Goal: Information Seeking & Learning: Learn about a topic

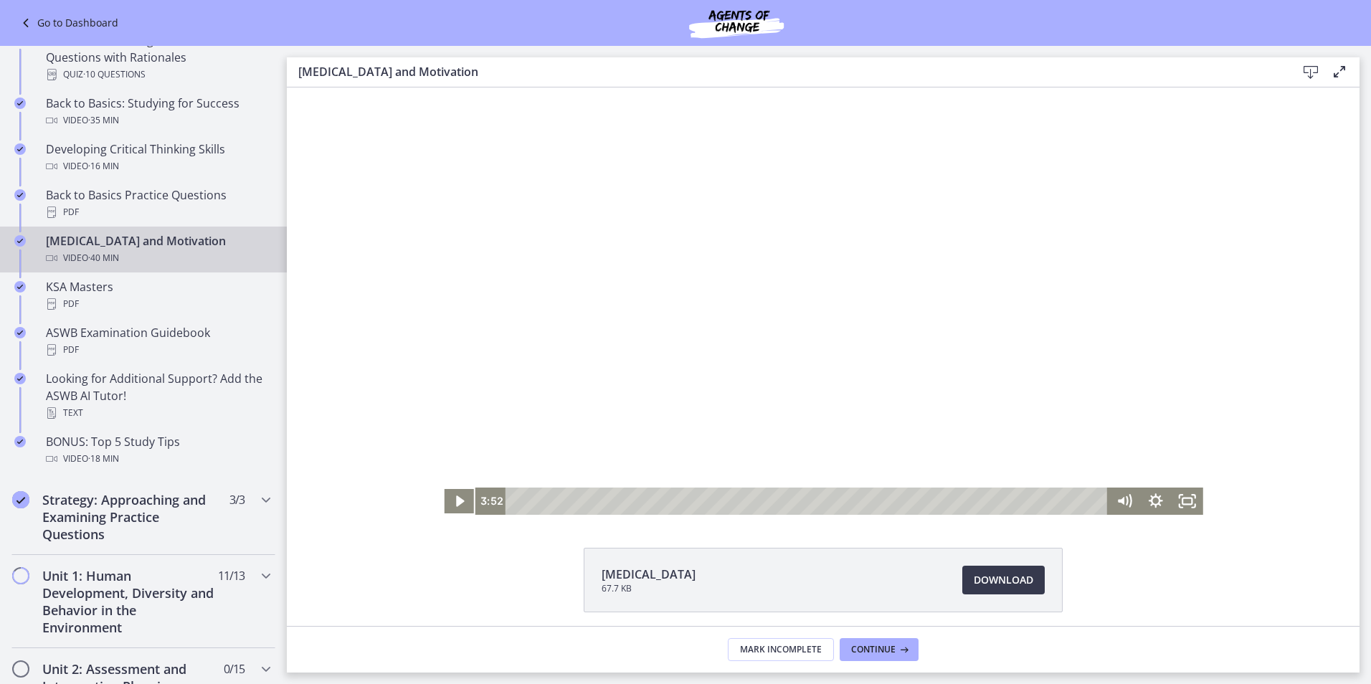
scroll to position [401, 0]
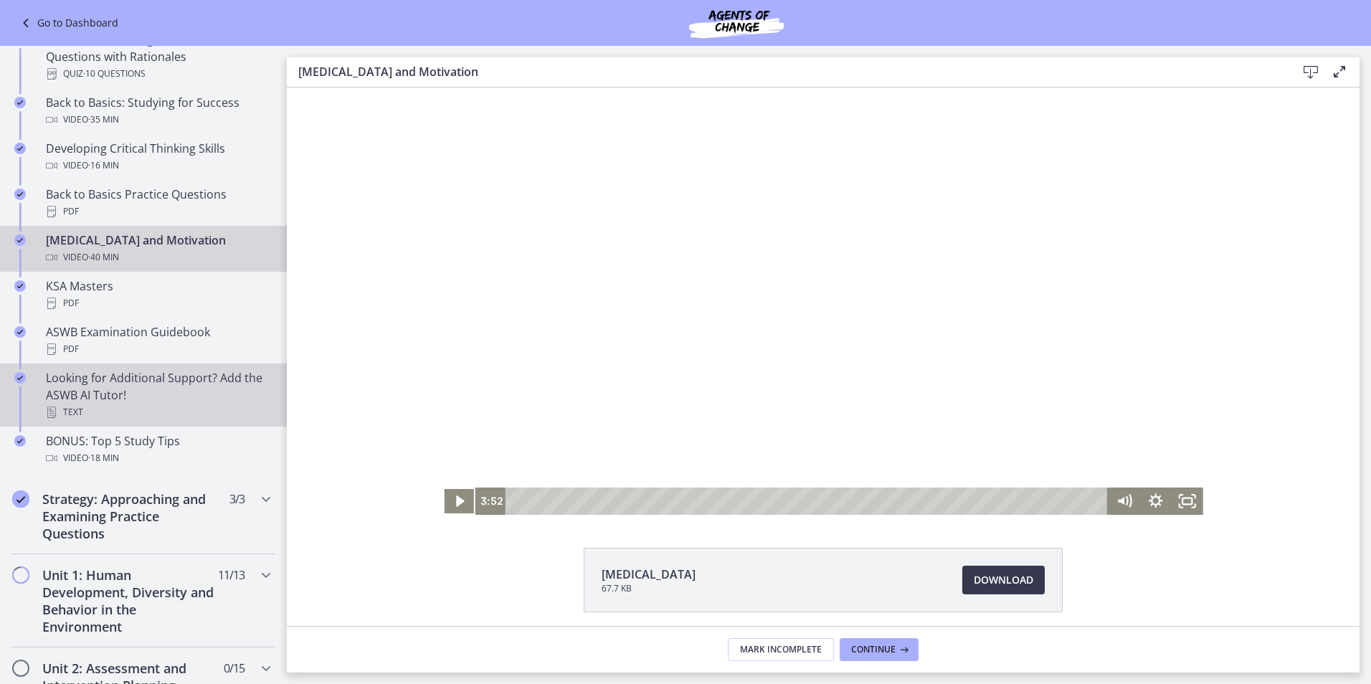
click at [133, 399] on div "Looking for Additional Support? Add the ASWB AI Tutor! Text" at bounding box center [158, 395] width 224 height 52
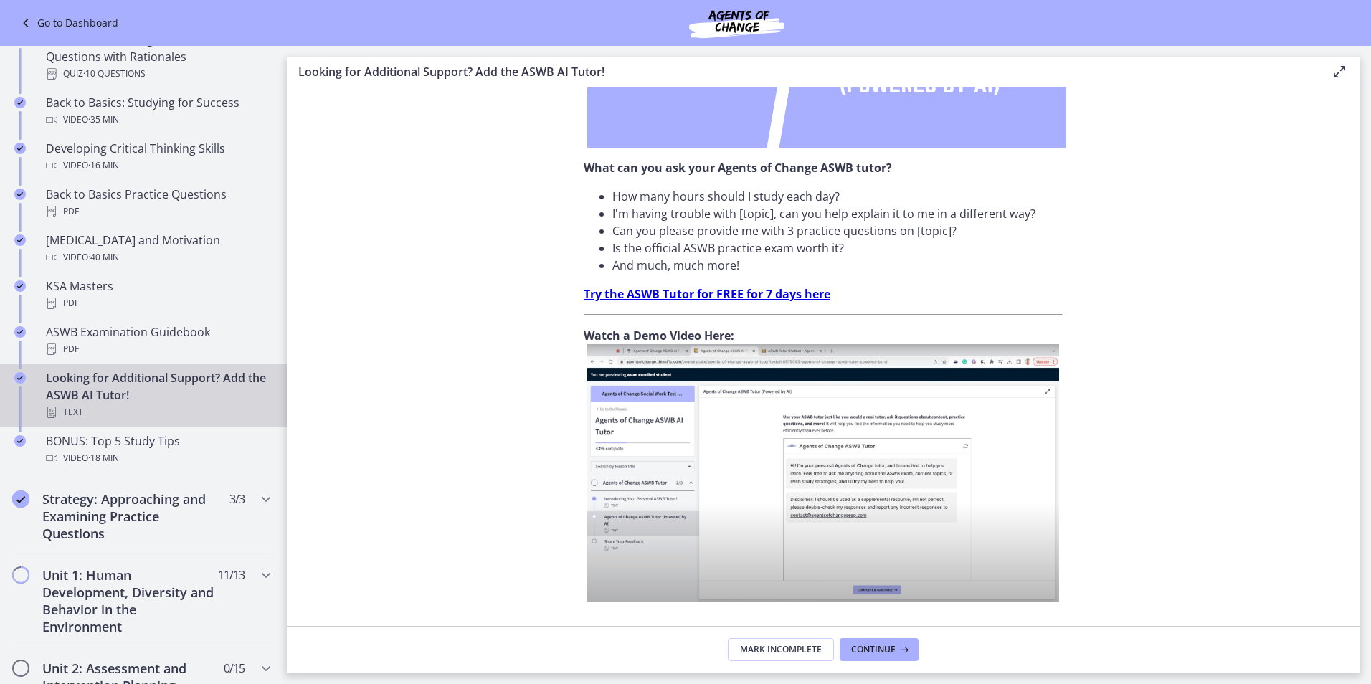
scroll to position [430, 0]
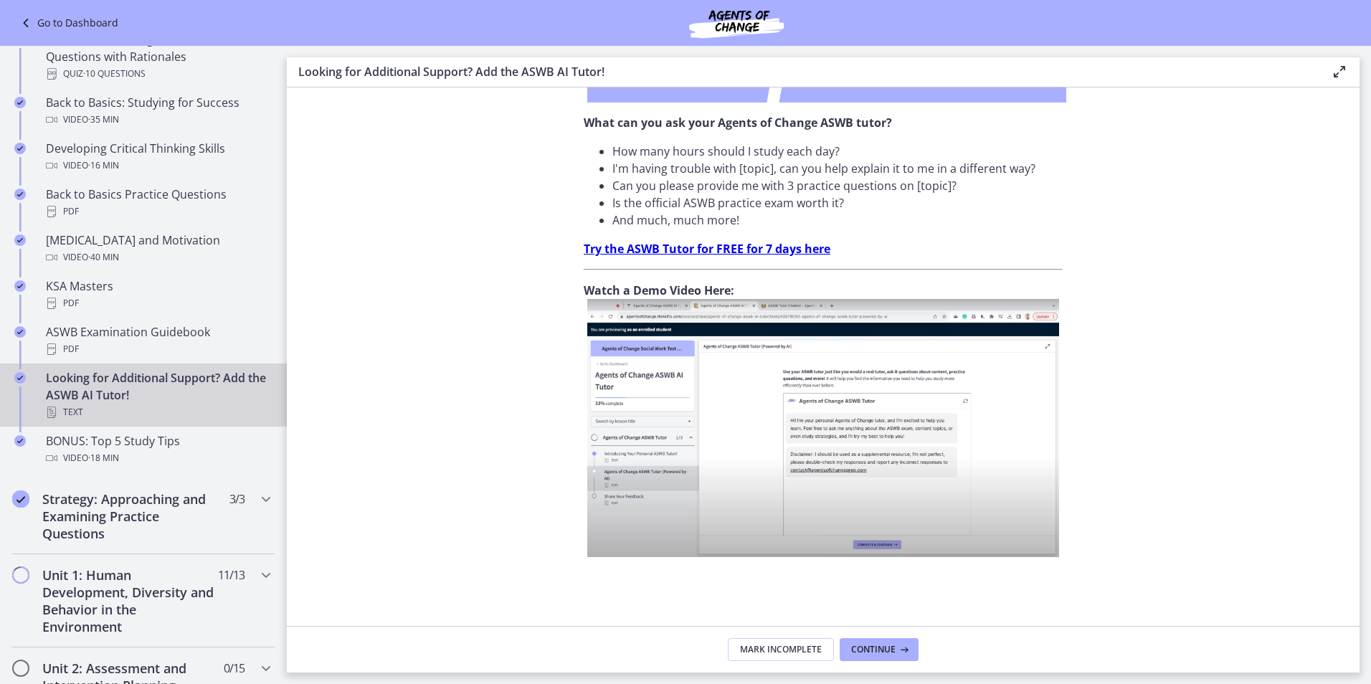
click at [793, 473] on img at bounding box center [823, 428] width 472 height 258
click at [159, 449] on div "BONUS: Top 5 Study Tips Video · 18 min" at bounding box center [158, 449] width 224 height 34
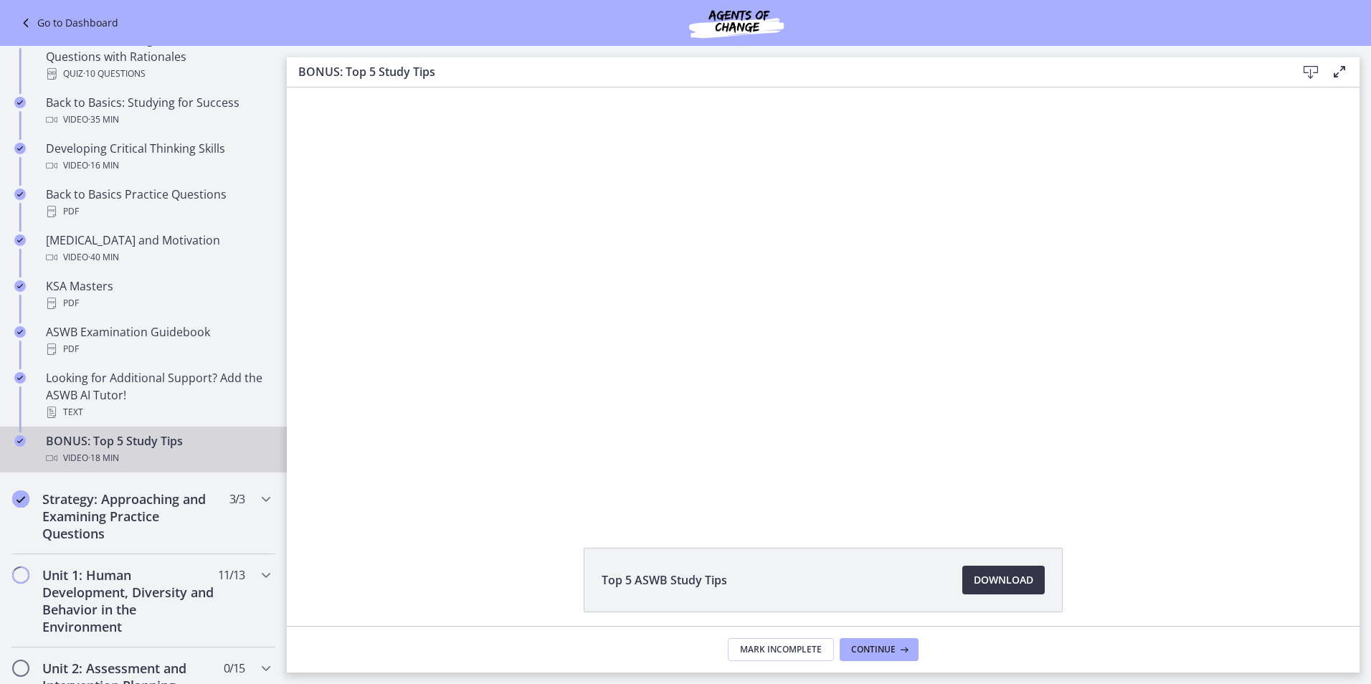
click at [1006, 576] on span "Download Opens in a new window" at bounding box center [1002, 579] width 59 height 17
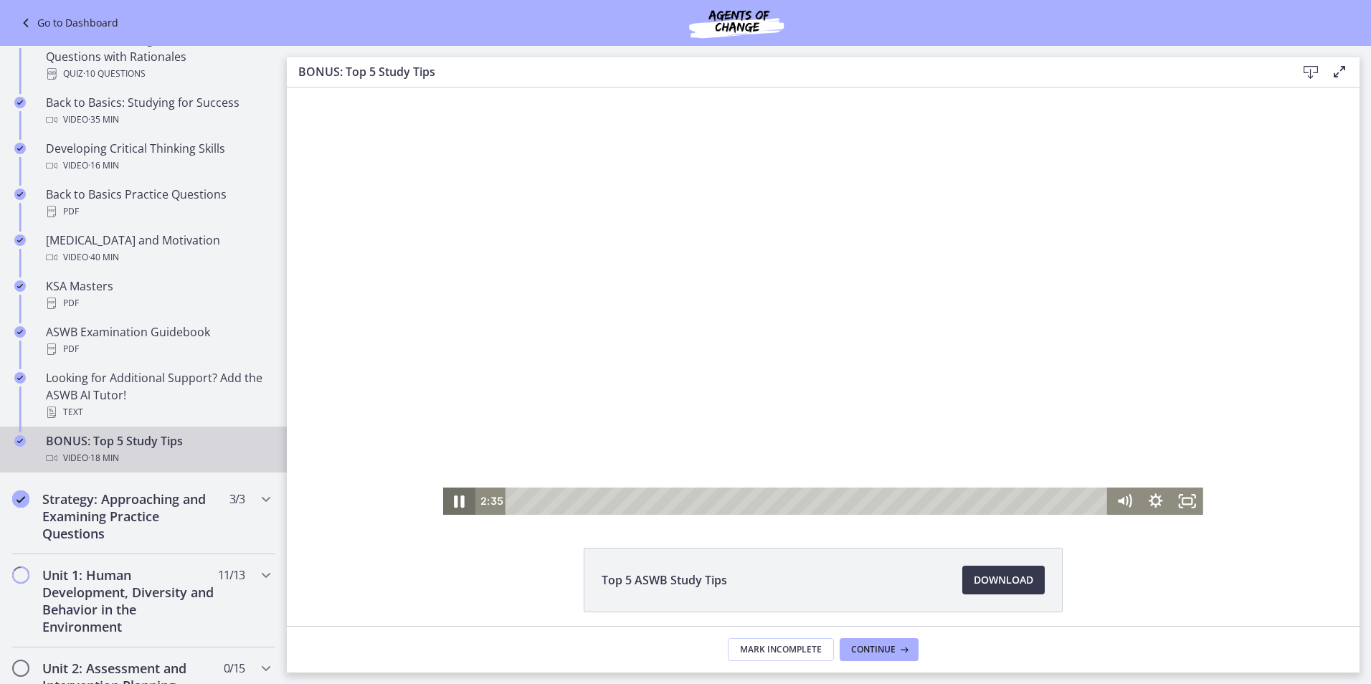
click at [449, 498] on icon "Pause" at bounding box center [459, 501] width 38 height 33
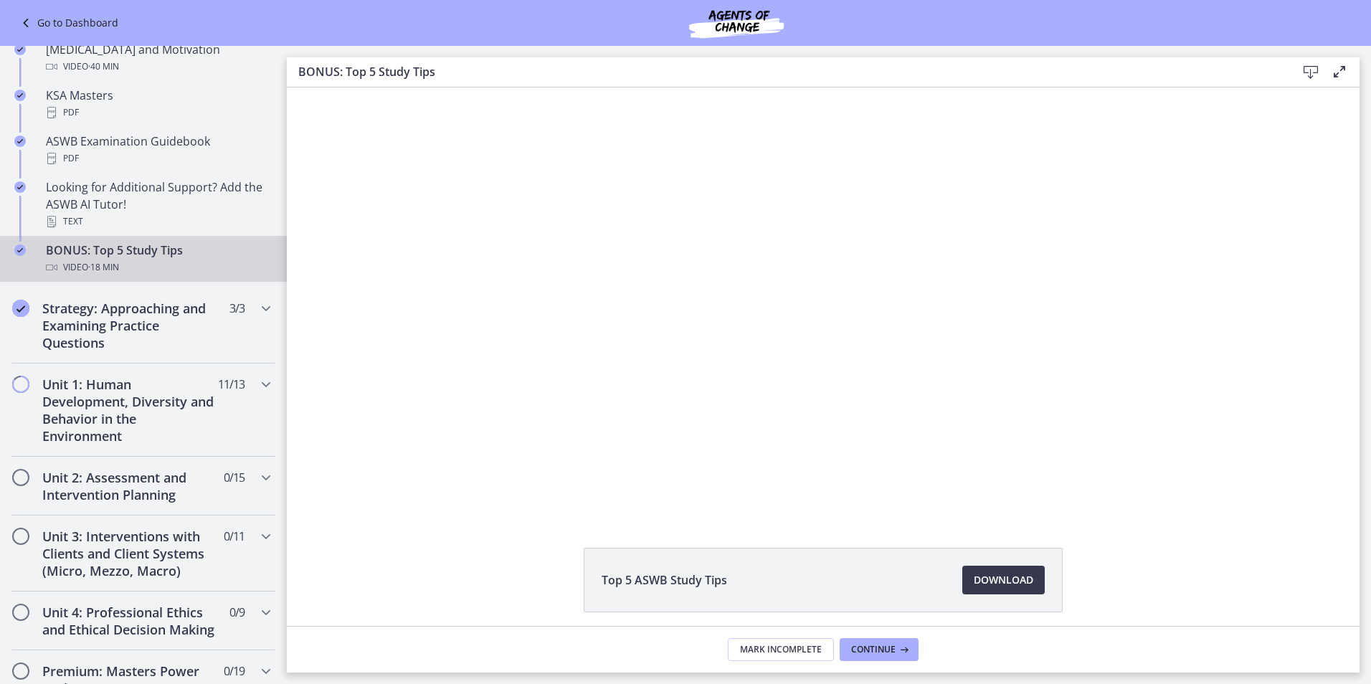
scroll to position [602, 0]
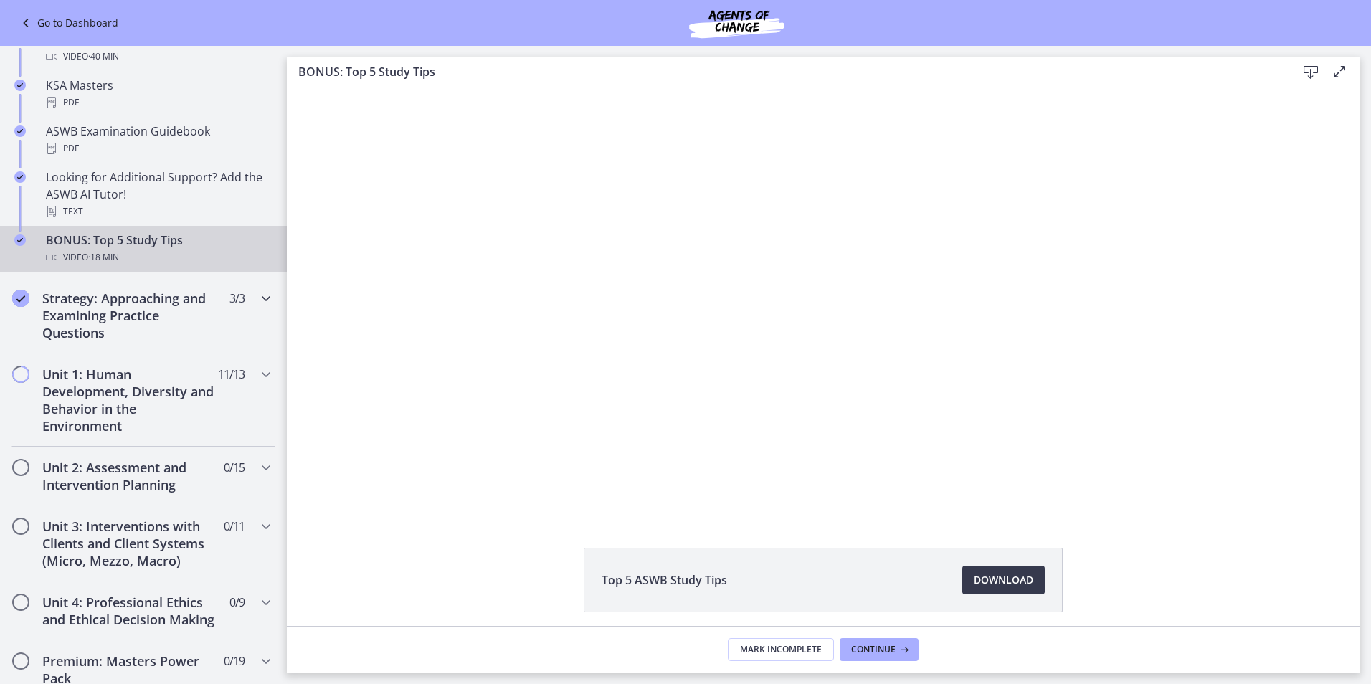
click at [100, 310] on h2 "Strategy: Approaching and Examining Practice Questions" at bounding box center [129, 316] width 175 height 52
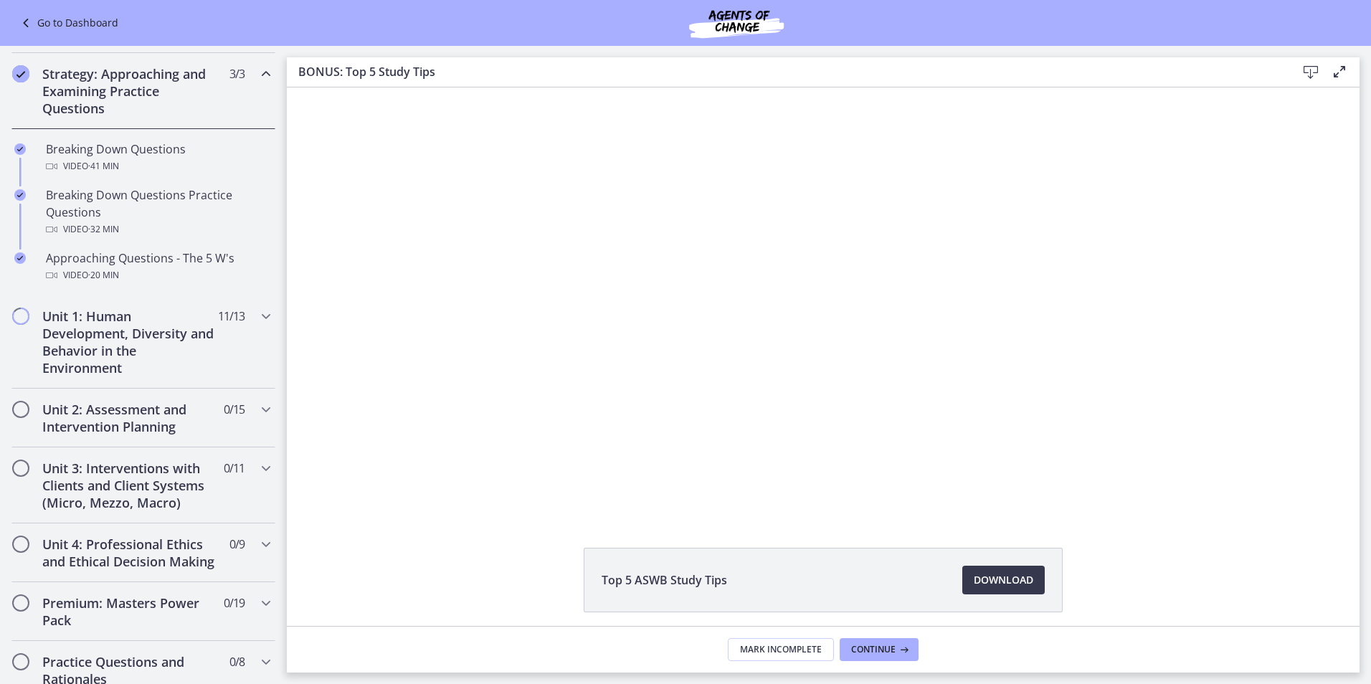
scroll to position [281, 0]
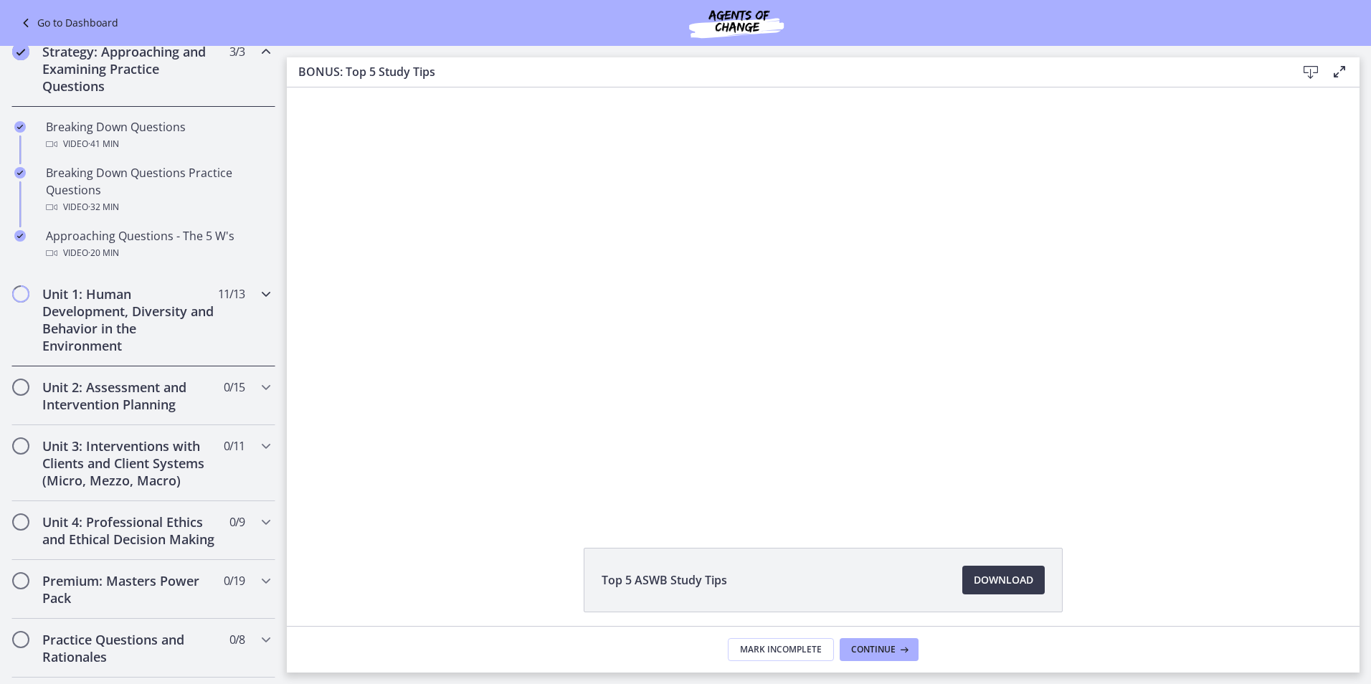
click at [100, 336] on h2 "Unit 1: Human Development, Diversity and Behavior in the Environment" at bounding box center [129, 319] width 175 height 69
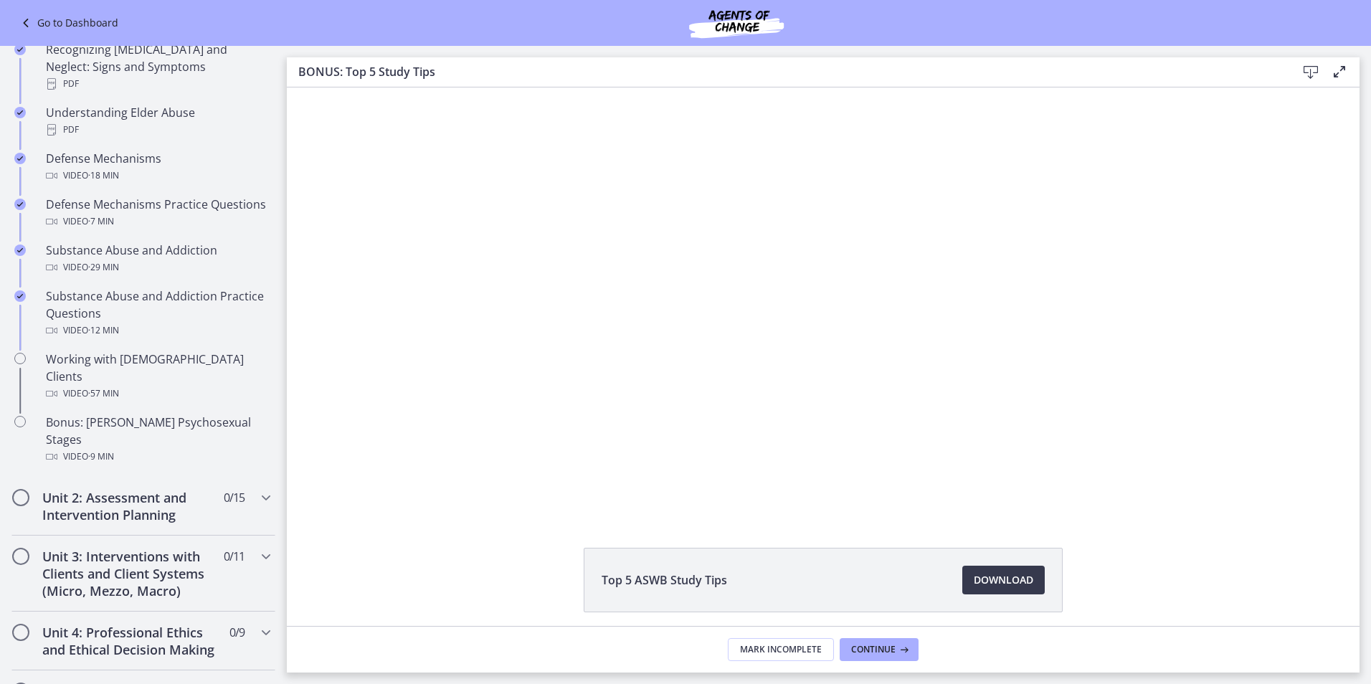
scroll to position [744, 0]
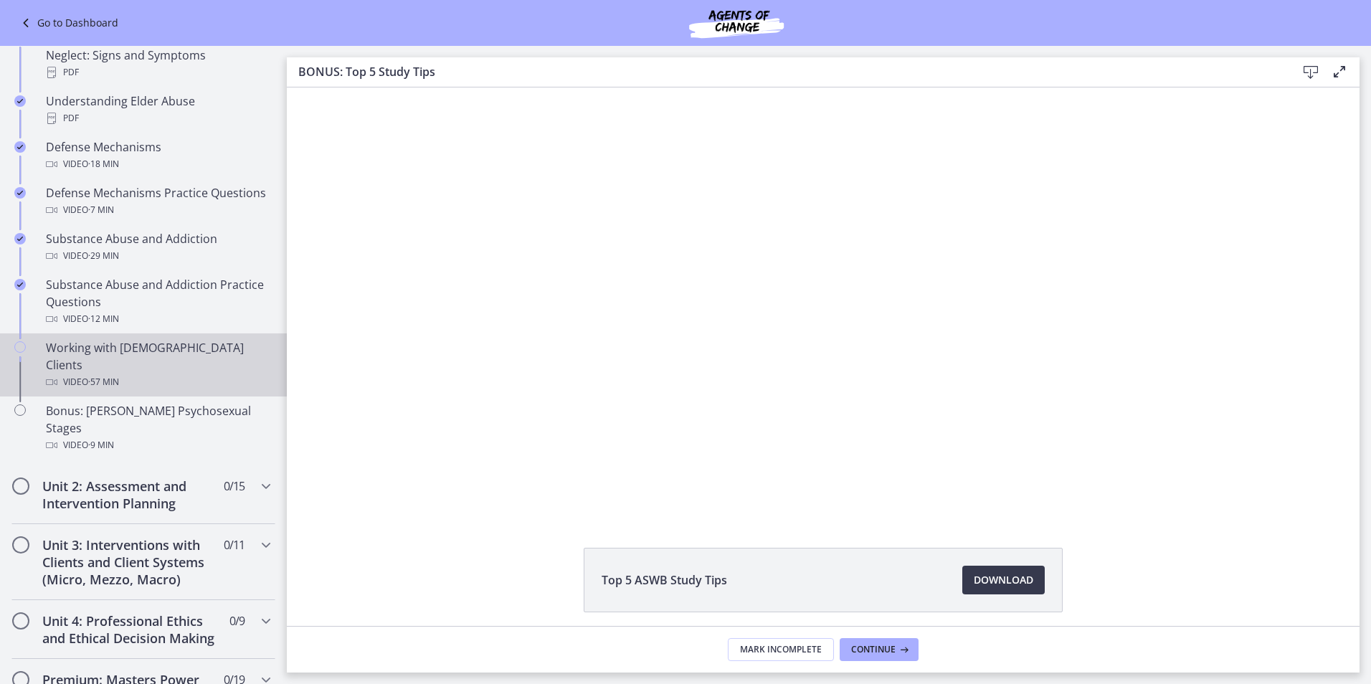
click at [122, 350] on div "Working with LGBTQ+ Clients Video · 57 min" at bounding box center [158, 365] width 224 height 52
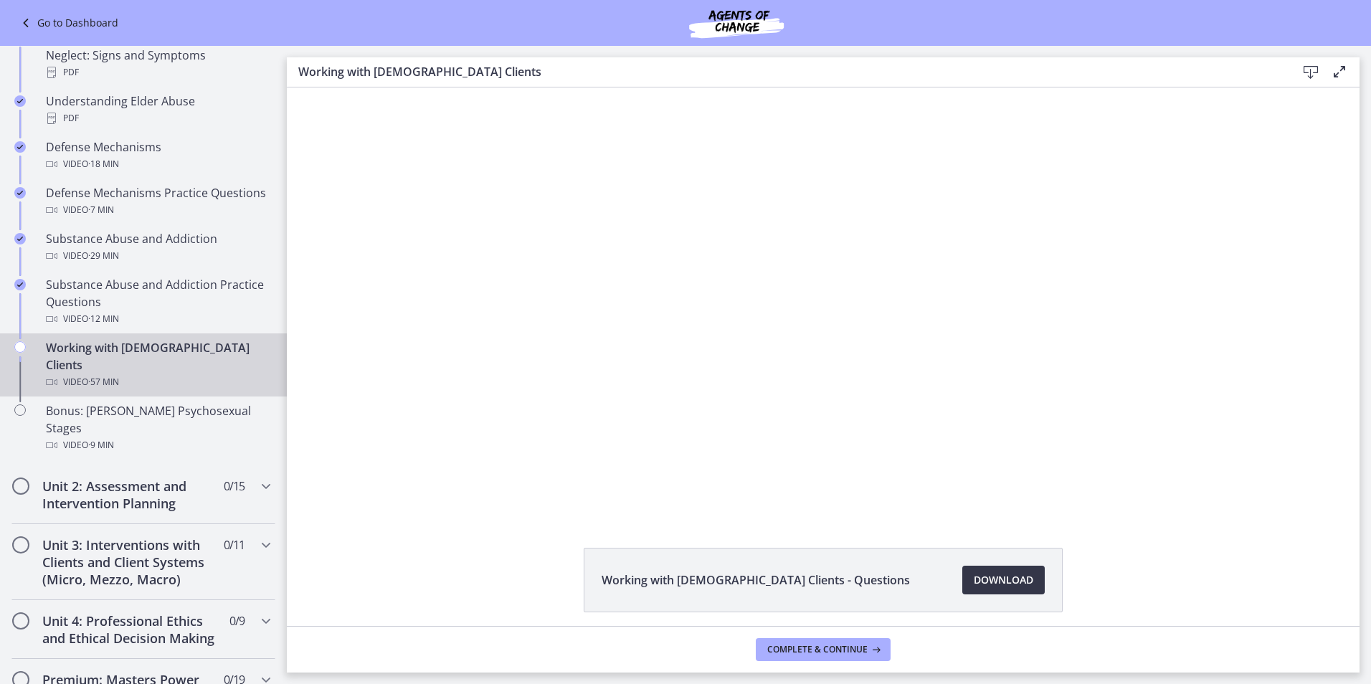
click at [1005, 571] on span "Download Opens in a new window" at bounding box center [1002, 579] width 59 height 17
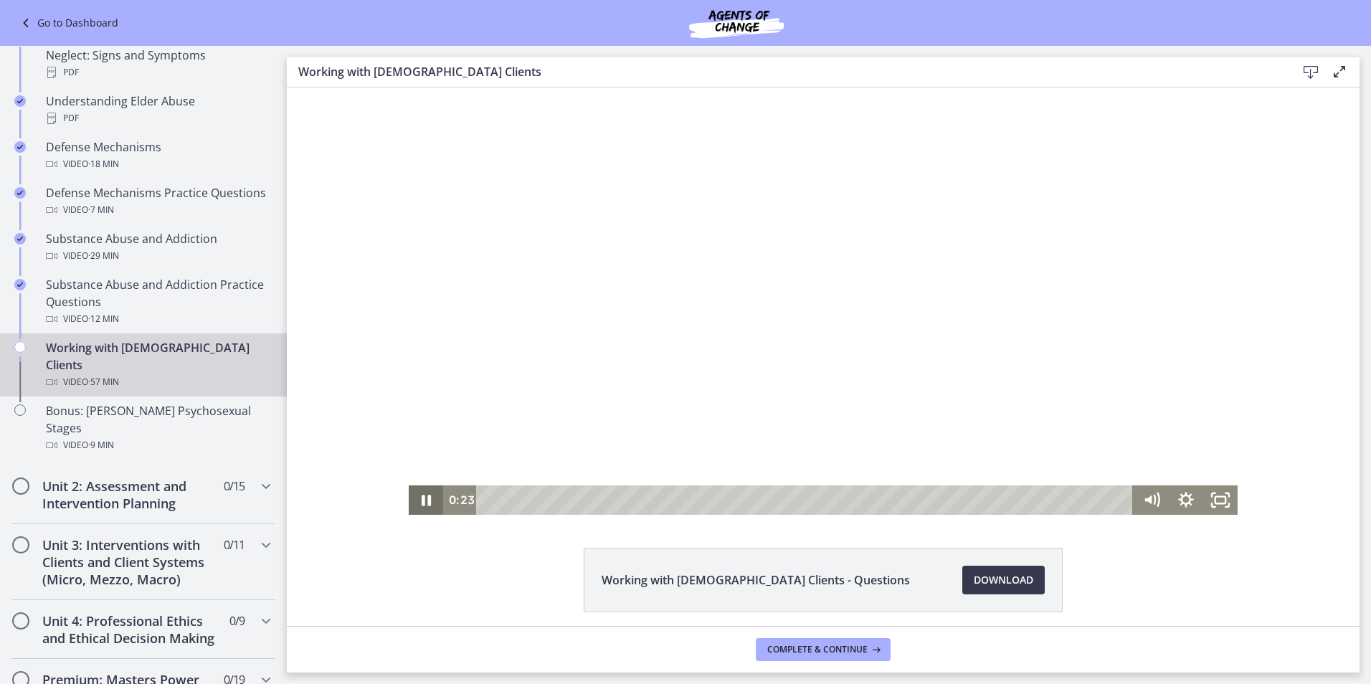
click at [420, 502] on icon "Pause" at bounding box center [426, 499] width 34 height 29
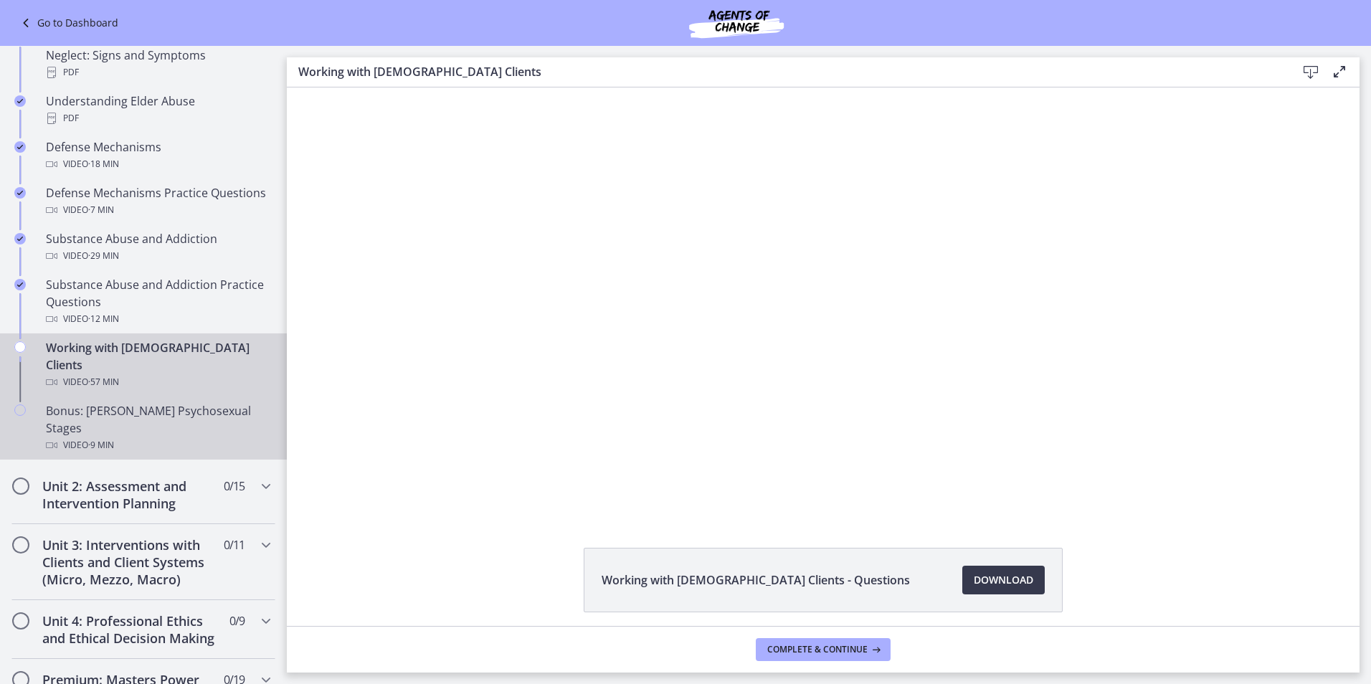
click at [133, 402] on div "Bonus: Freud's Psychosexual Stages Video · 9 min" at bounding box center [158, 428] width 224 height 52
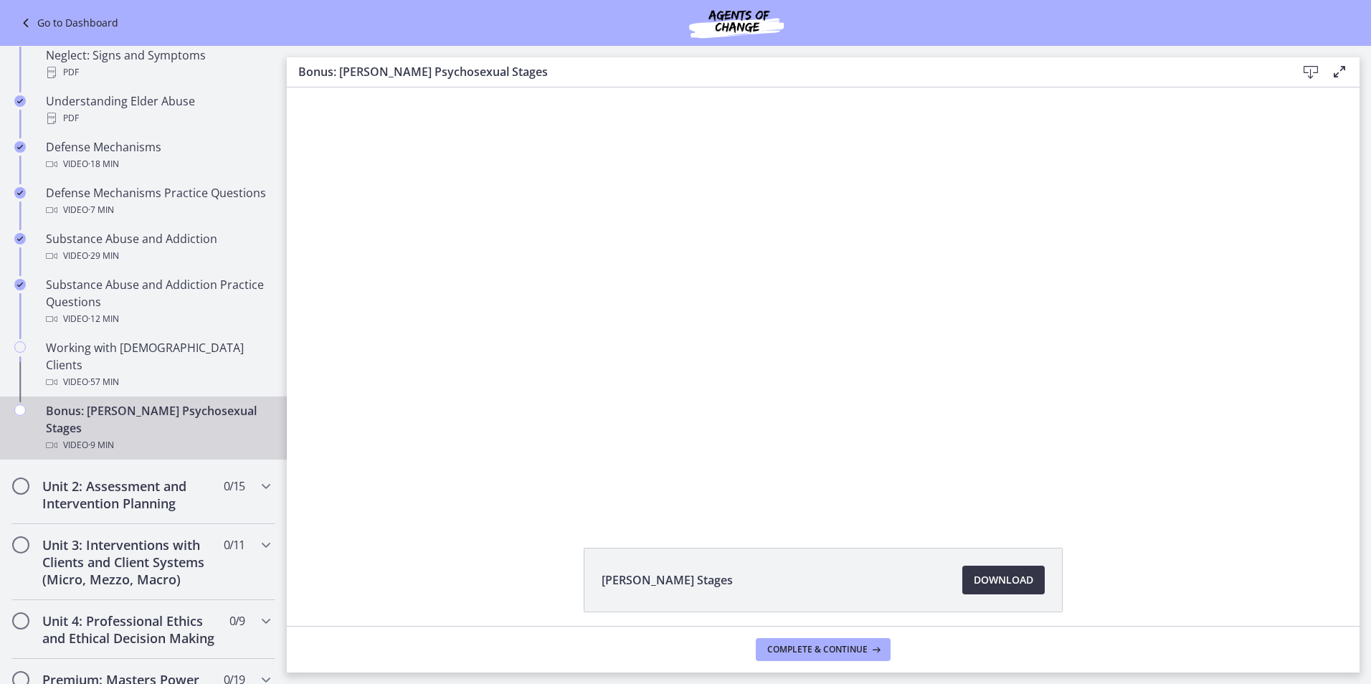
click at [998, 581] on span "Download Opens in a new window" at bounding box center [1002, 579] width 59 height 17
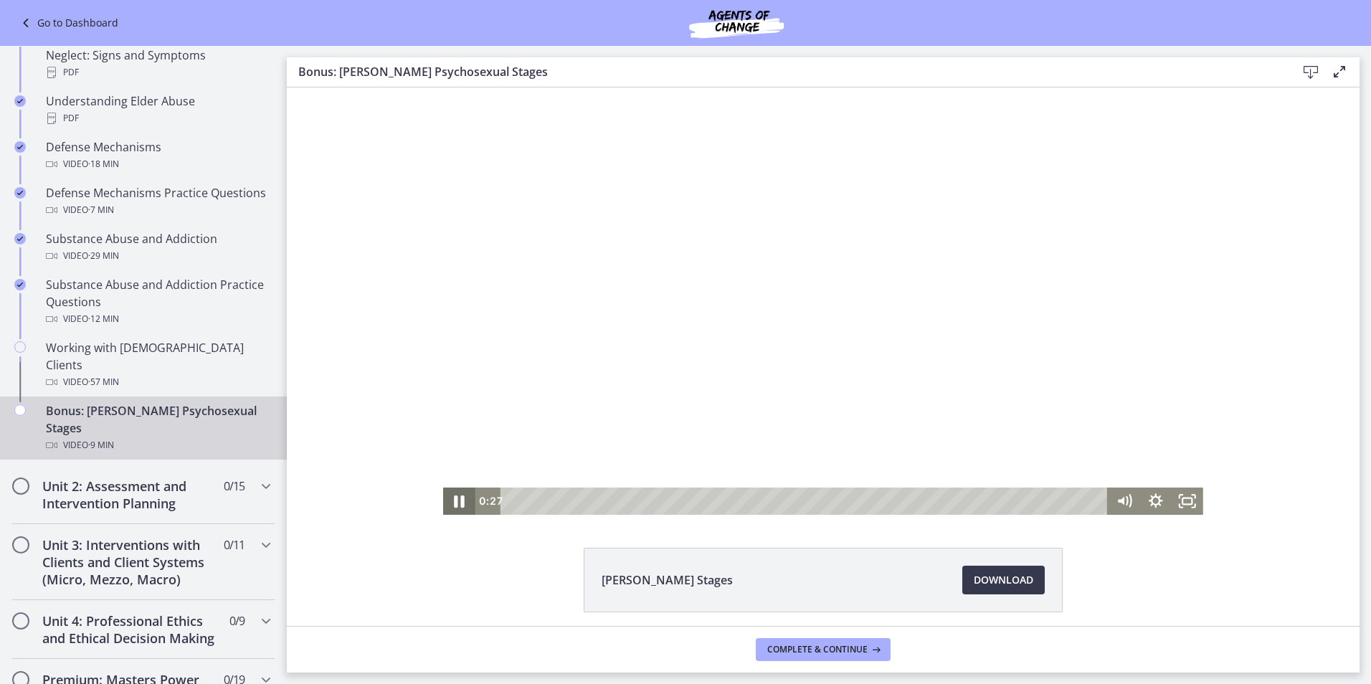
click at [454, 499] on icon "Pause" at bounding box center [459, 501] width 38 height 33
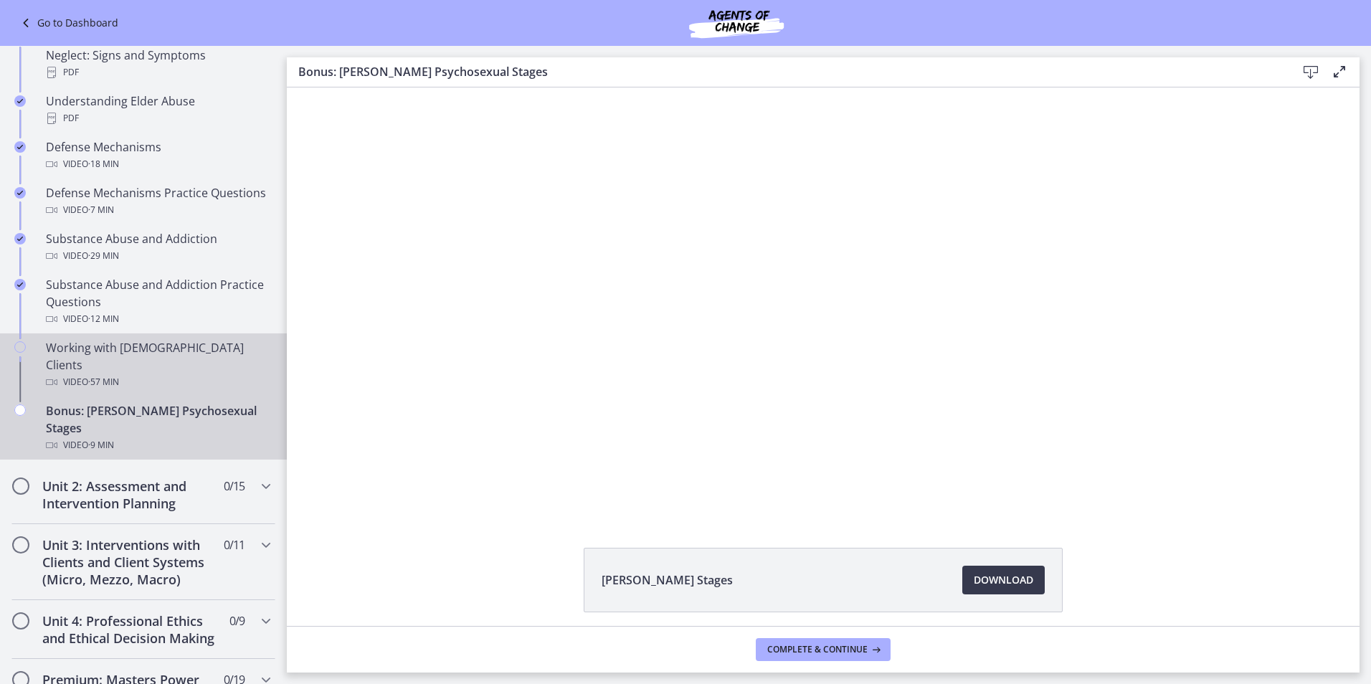
click at [99, 373] on span "· 57 min" at bounding box center [103, 381] width 31 height 17
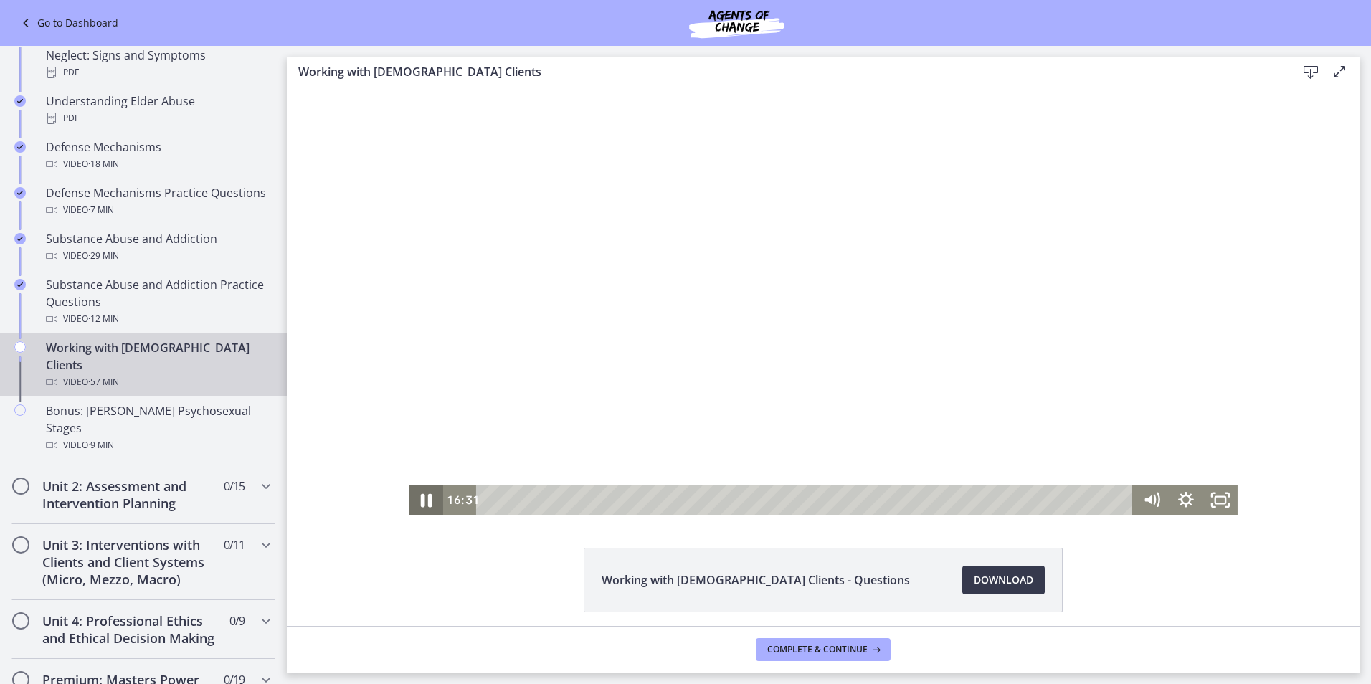
click at [416, 494] on icon "Pause" at bounding box center [426, 499] width 42 height 35
click at [661, 498] on div "15:45" at bounding box center [807, 499] width 636 height 29
click at [411, 499] on icon "Play Video" at bounding box center [427, 499] width 42 height 35
click at [421, 495] on icon "Pause" at bounding box center [426, 499] width 42 height 35
click at [421, 495] on icon "Play Video" at bounding box center [427, 499] width 42 height 35
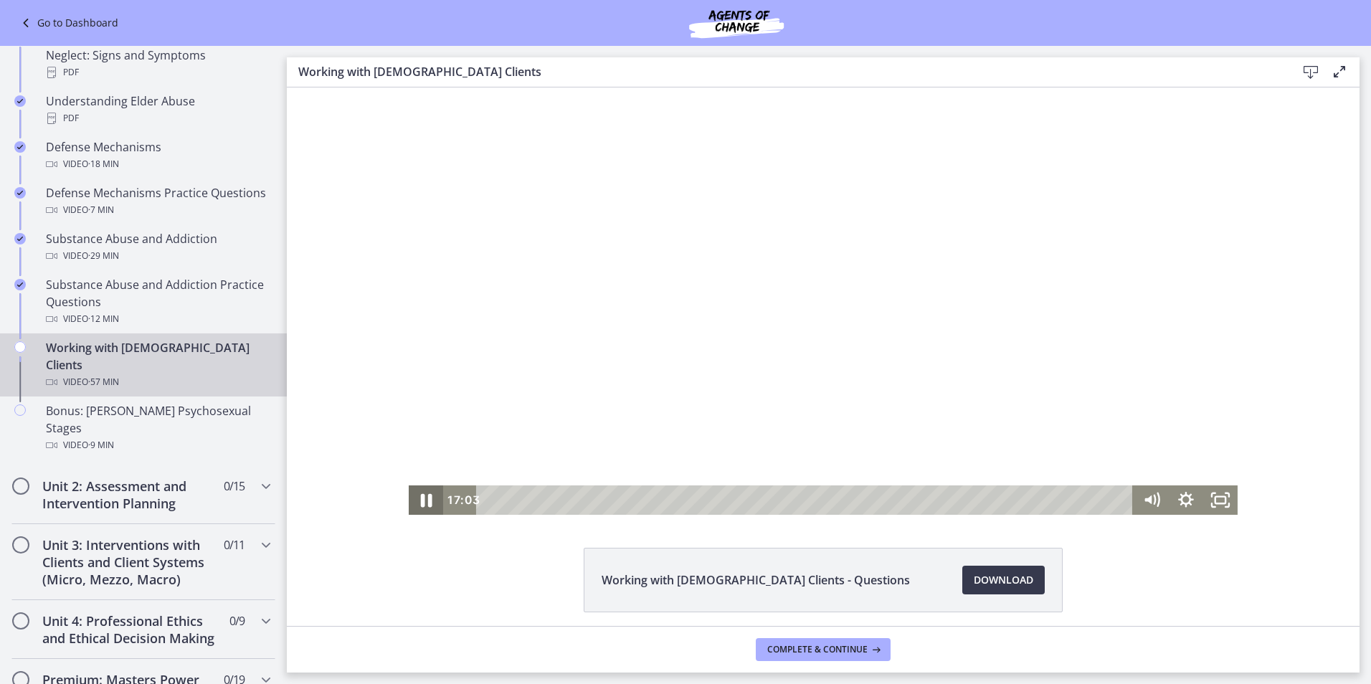
click at [421, 495] on icon "Pause" at bounding box center [426, 499] width 42 height 35
click at [421, 495] on icon "Play Video" at bounding box center [427, 499] width 42 height 35
click at [425, 493] on icon "Pause" at bounding box center [426, 499] width 34 height 29
click at [421, 495] on icon "Play Video" at bounding box center [427, 499] width 34 height 29
click at [415, 497] on icon "Pause" at bounding box center [426, 499] width 42 height 35
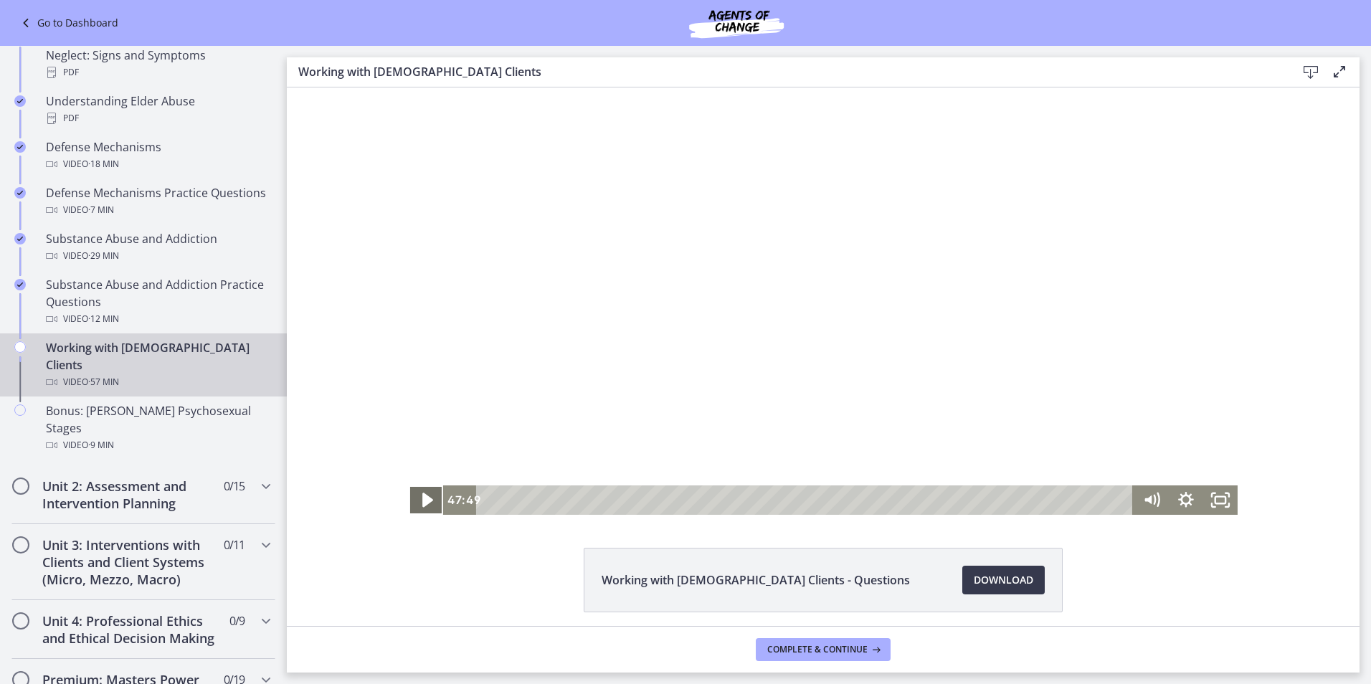
click at [415, 497] on icon "Play Video" at bounding box center [427, 499] width 42 height 35
click at [422, 495] on icon "Pause" at bounding box center [426, 499] width 42 height 35
click at [422, 495] on icon "Play Video" at bounding box center [427, 499] width 34 height 29
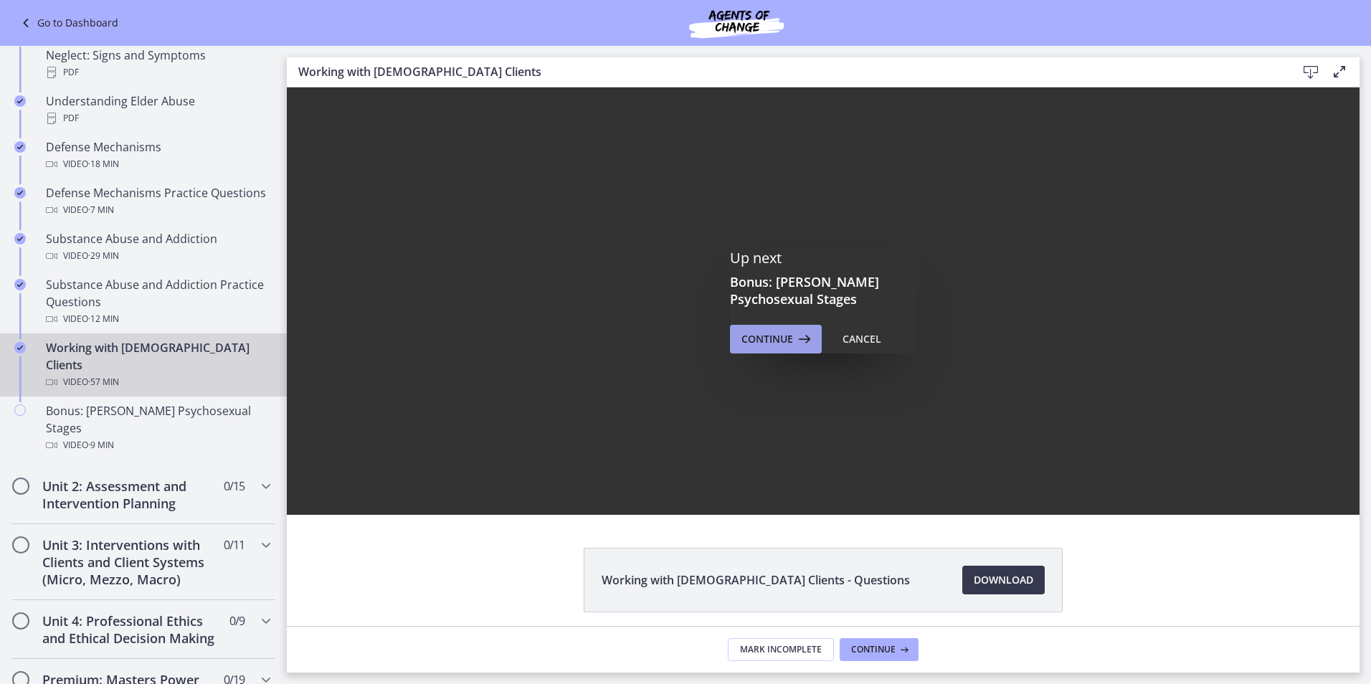
click at [756, 342] on span "Continue" at bounding box center [767, 338] width 52 height 17
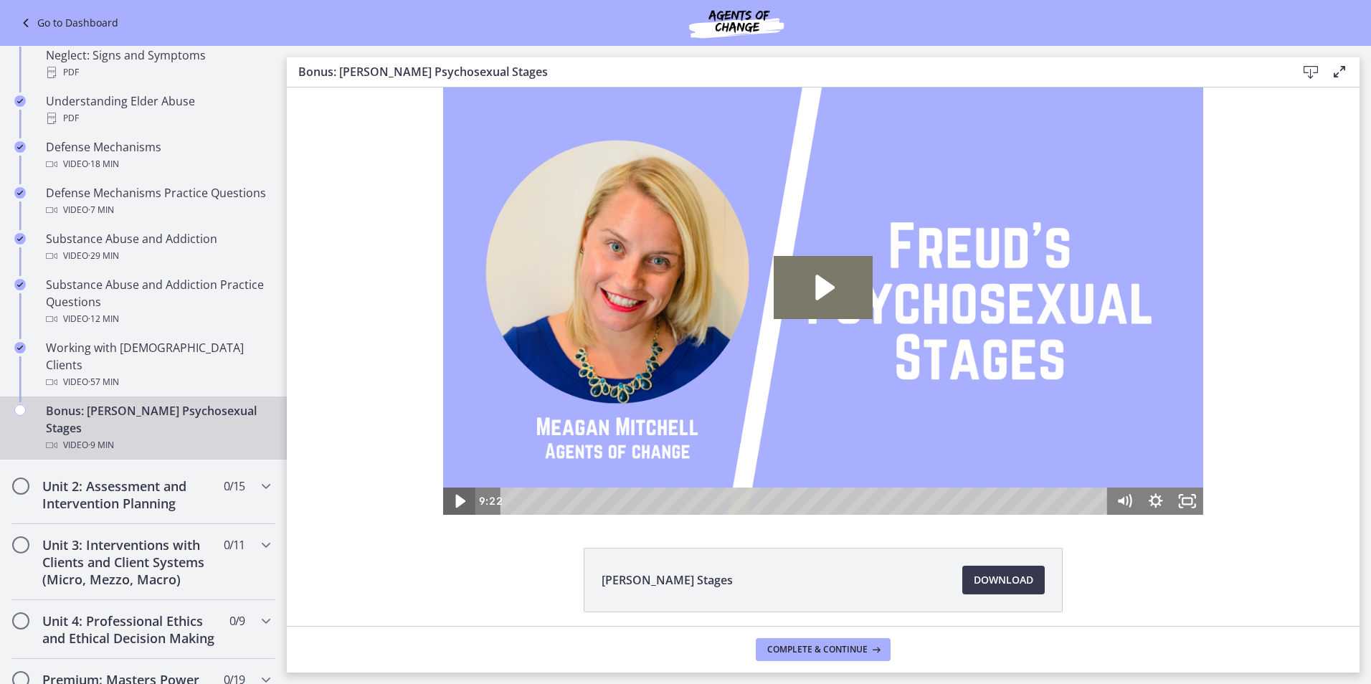
click at [446, 505] on icon "Play Video" at bounding box center [461, 501] width 38 height 33
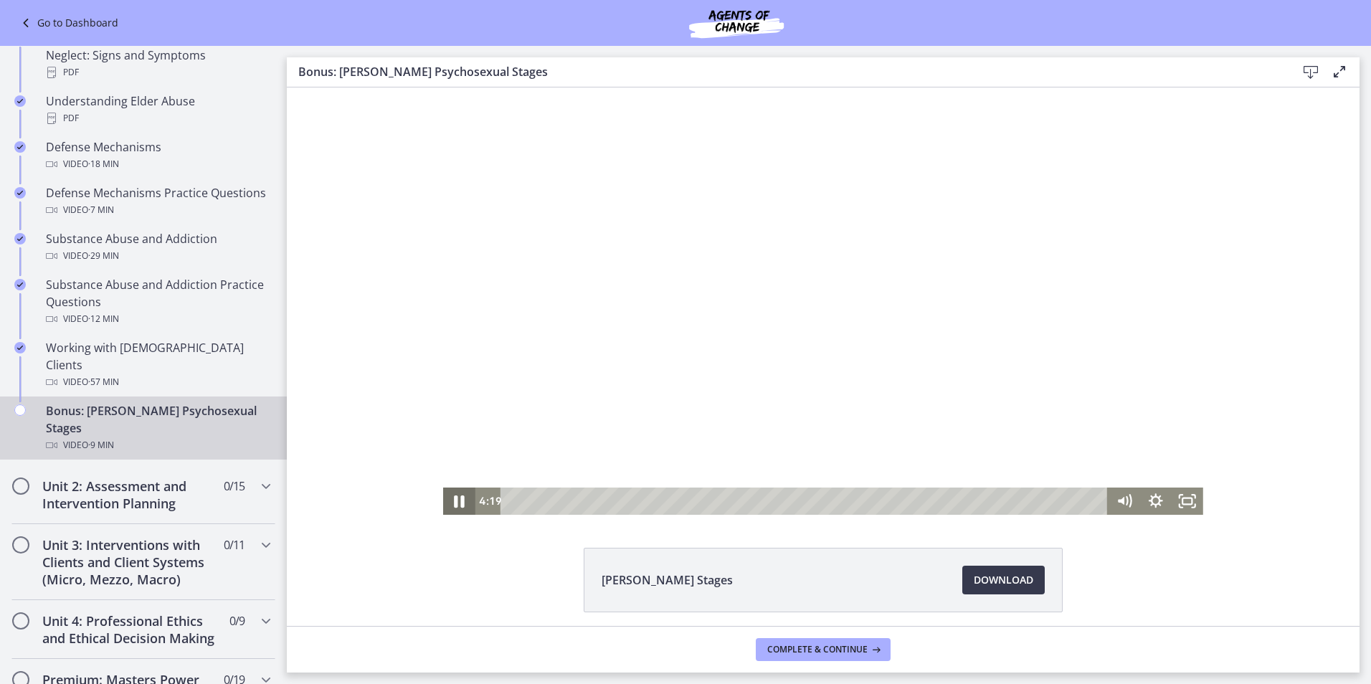
click at [459, 497] on icon "Pause" at bounding box center [459, 501] width 38 height 33
click at [456, 497] on icon "Play Video" at bounding box center [461, 502] width 10 height 14
drag, startPoint x: 287, startPoint y: 87, endPoint x: 453, endPoint y: 497, distance: 441.8
click at [453, 497] on icon "Pause" at bounding box center [459, 501] width 38 height 33
click at [456, 497] on icon "Play Video" at bounding box center [461, 502] width 10 height 14
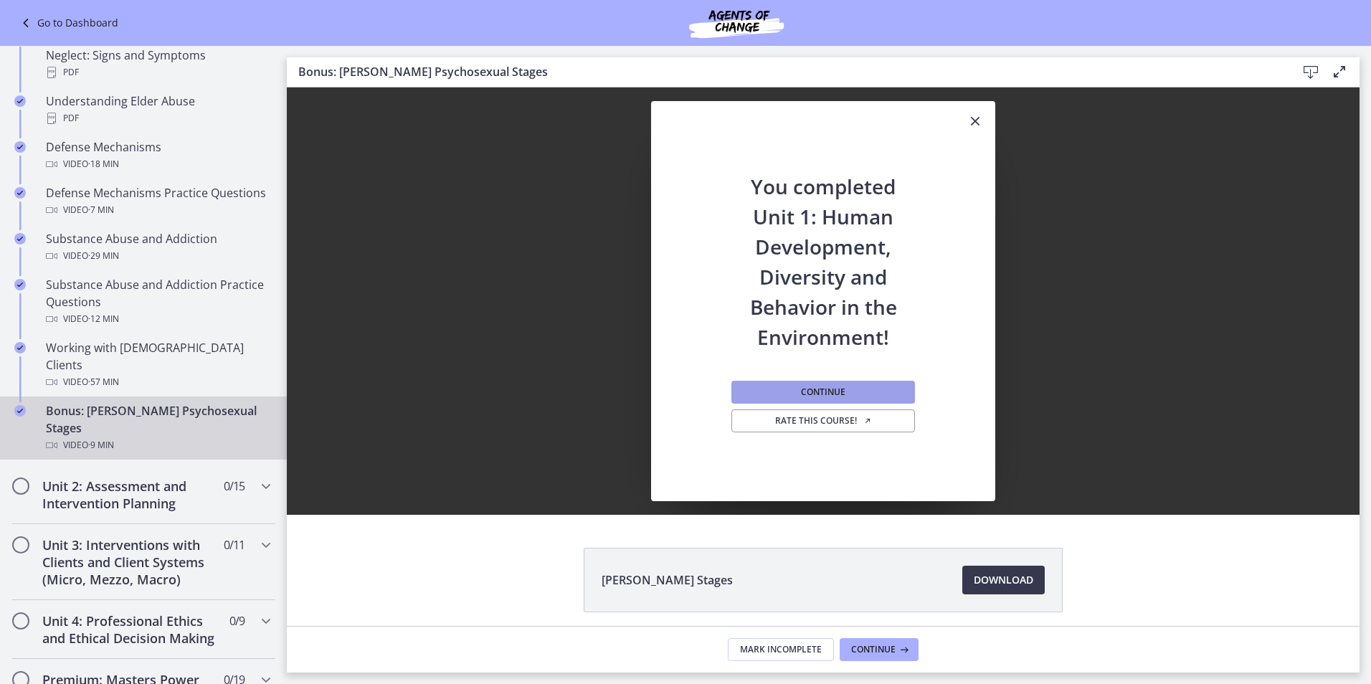
click at [801, 389] on span "Continue" at bounding box center [823, 391] width 44 height 11
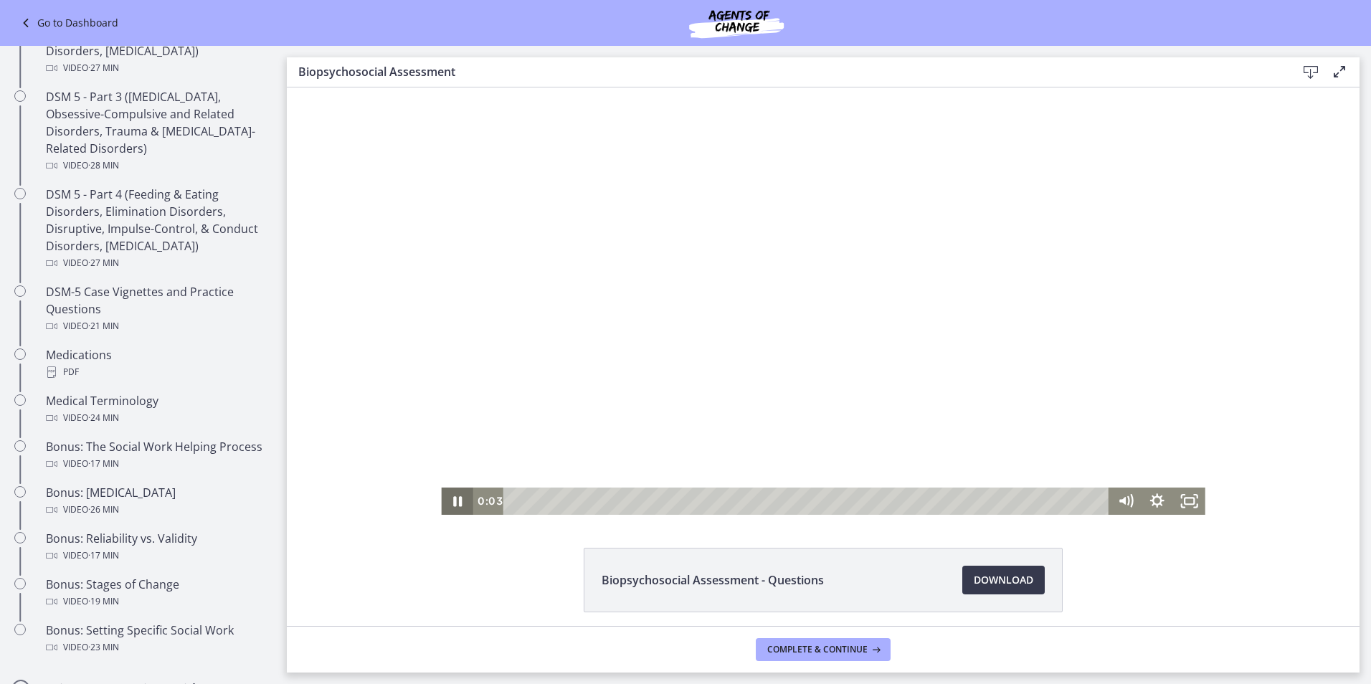
click at [447, 504] on icon "Pause" at bounding box center [457, 500] width 32 height 27
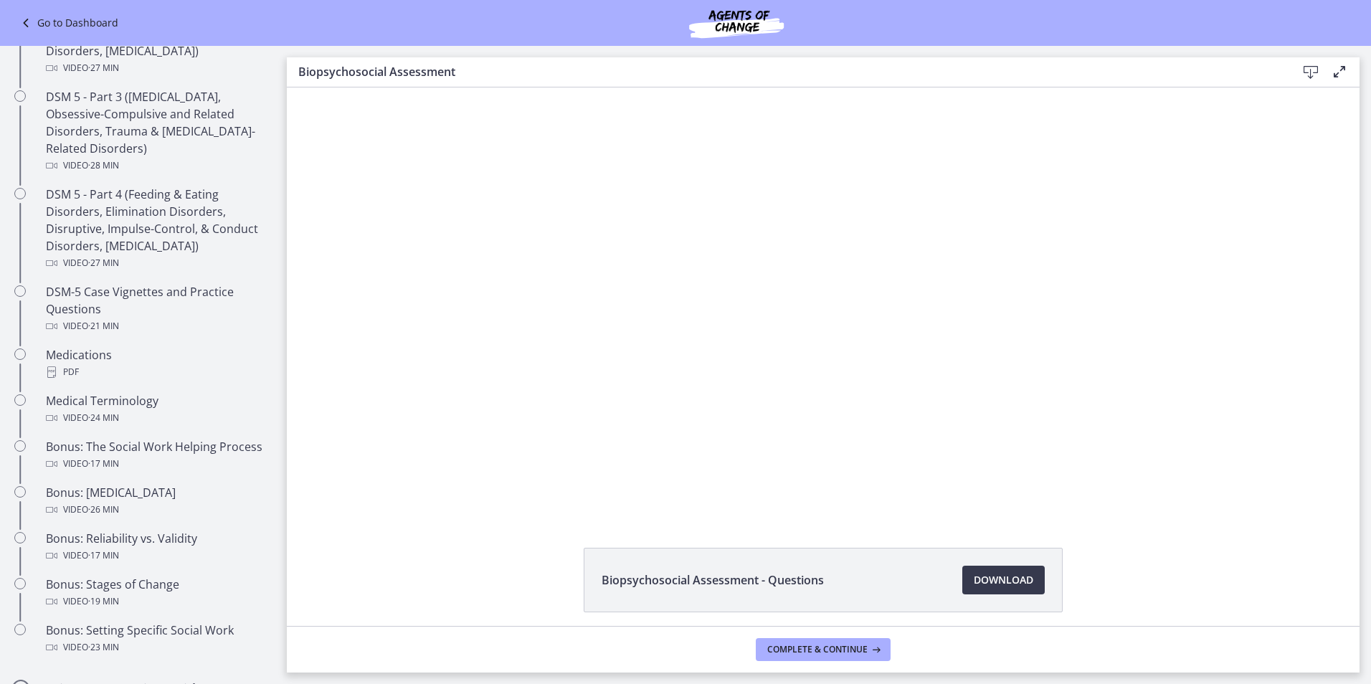
click at [987, 641] on footer "Complete & continue" at bounding box center [823, 649] width 1072 height 47
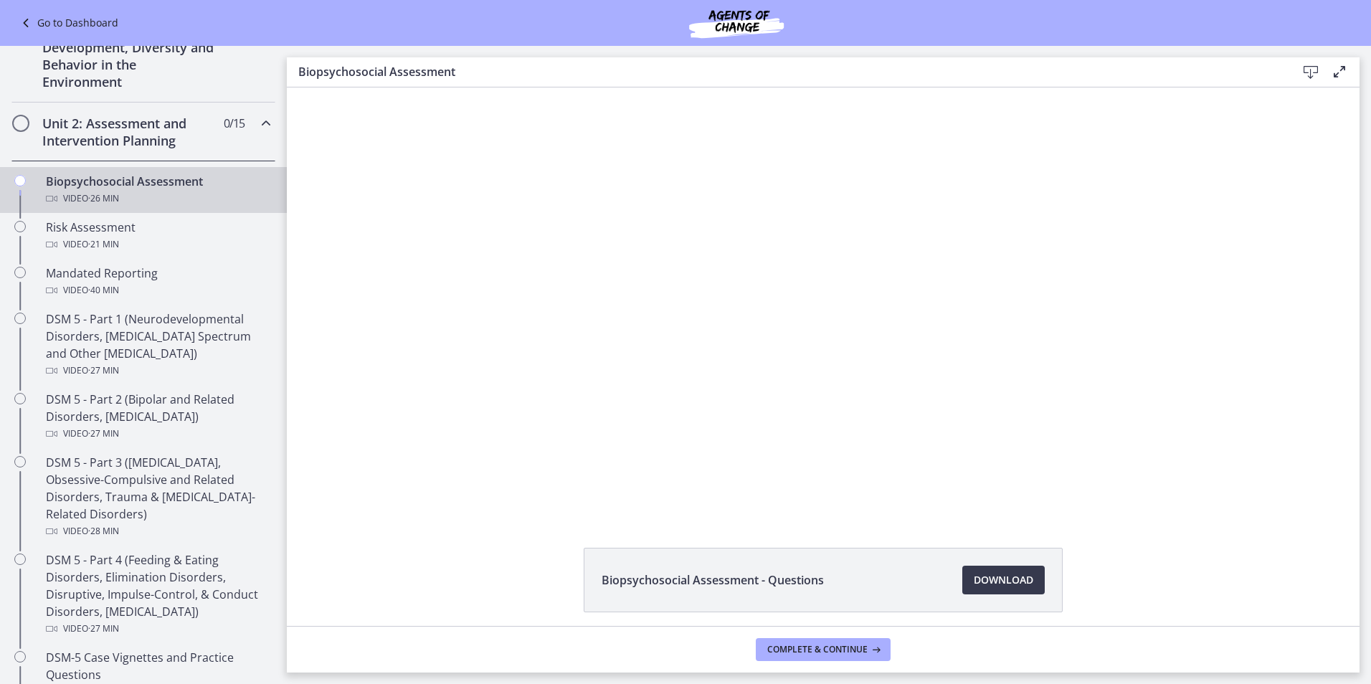
scroll to position [271, 0]
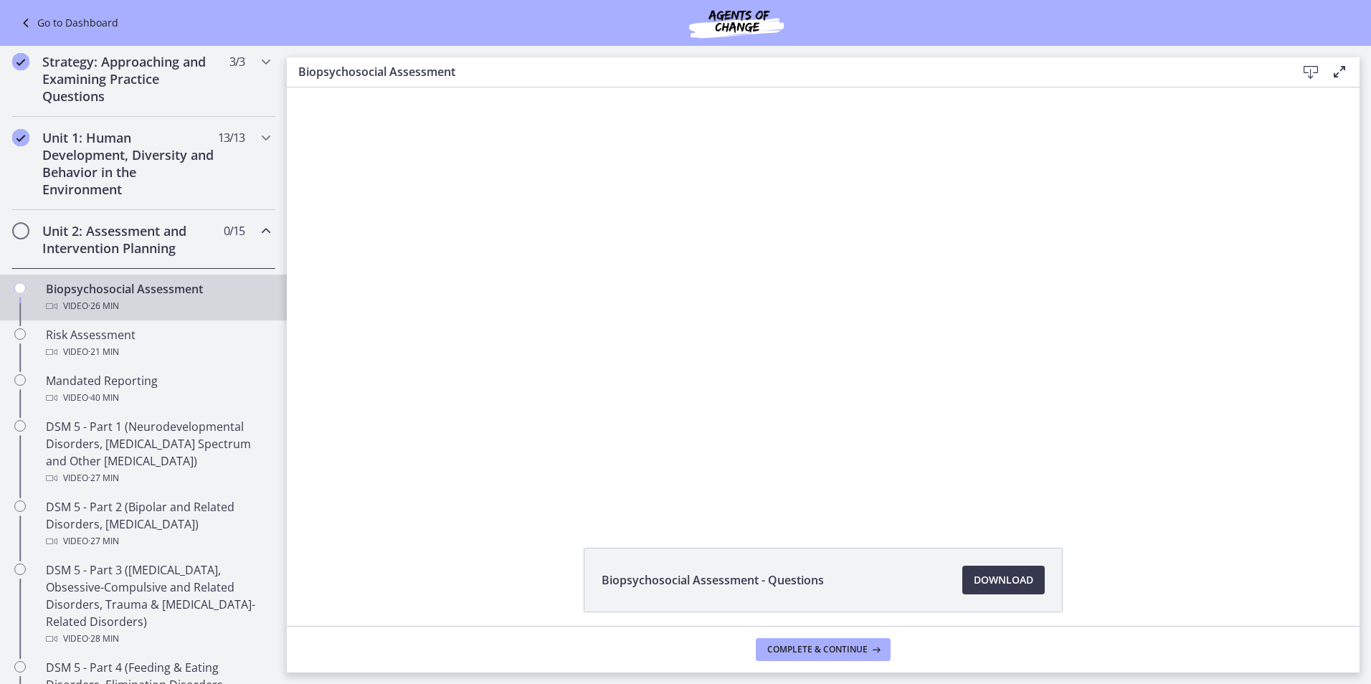
click at [110, 239] on h2 "Unit 2: Assessment and Intervention Planning" at bounding box center [129, 239] width 175 height 34
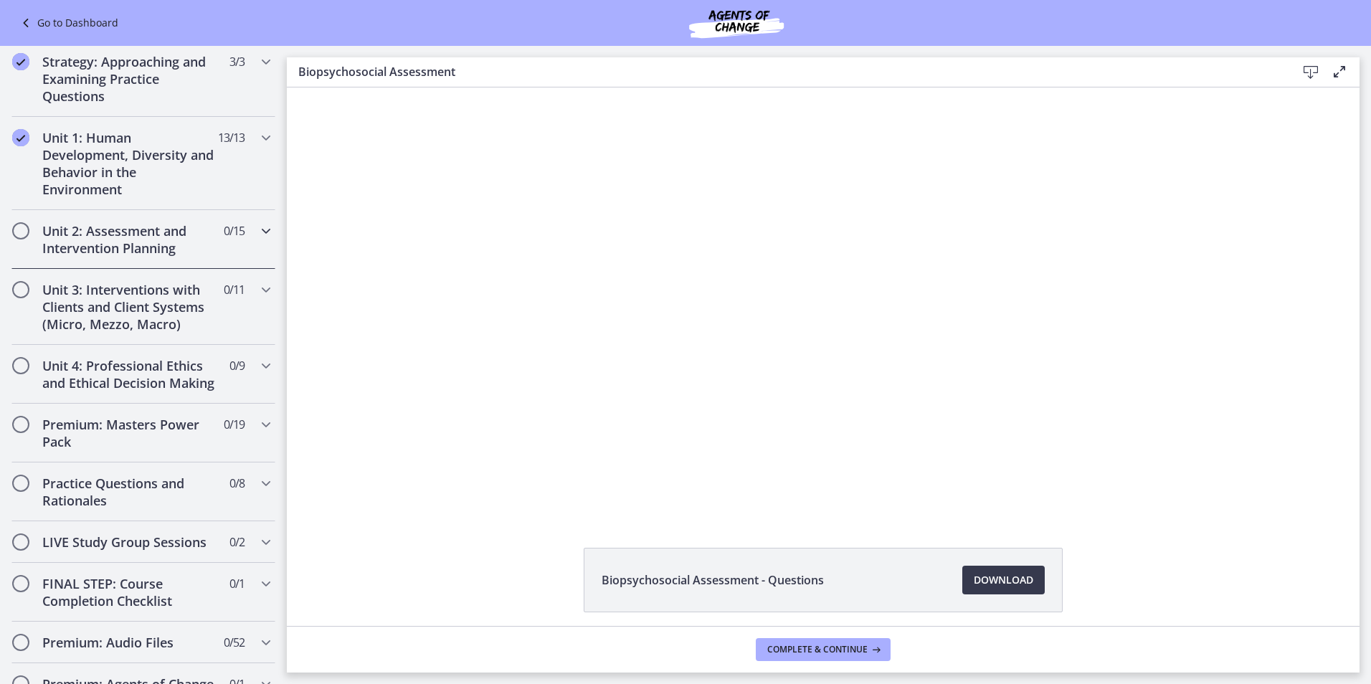
click at [110, 239] on h2 "Unit 2: Assessment and Intervention Planning" at bounding box center [129, 239] width 175 height 34
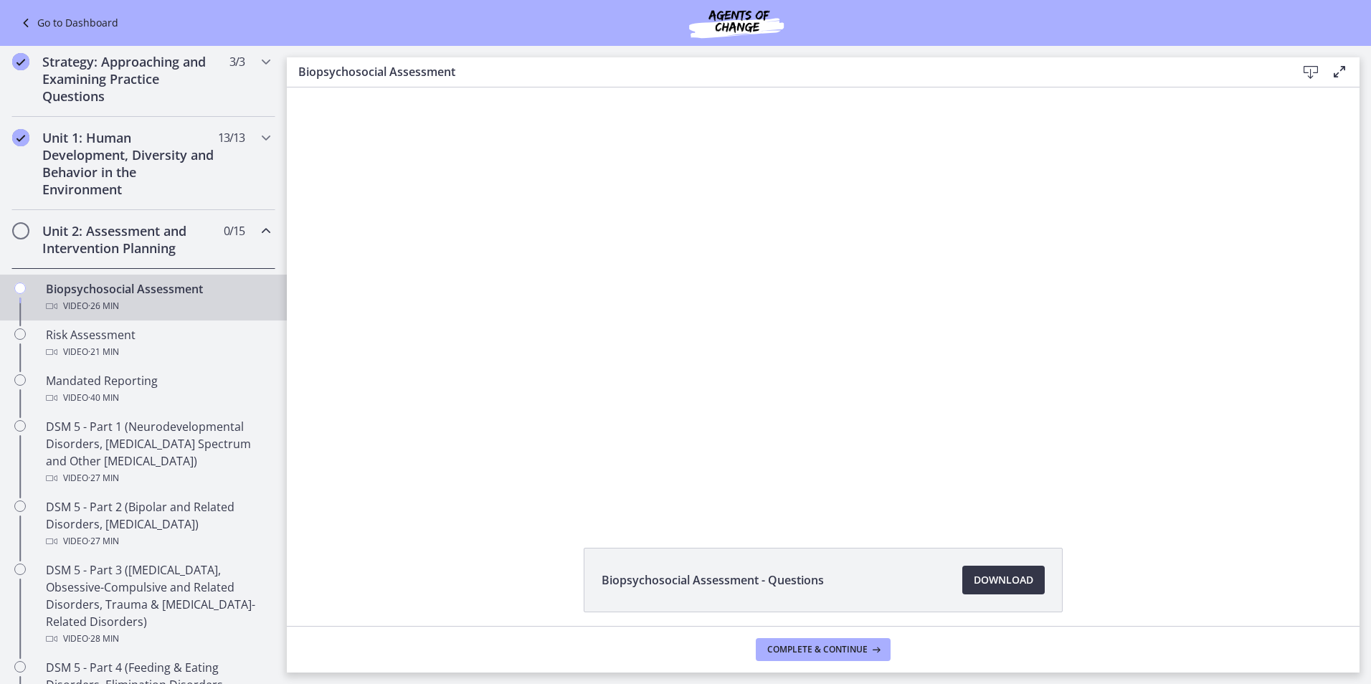
click at [1001, 583] on span "Download Opens in a new window" at bounding box center [1002, 579] width 59 height 17
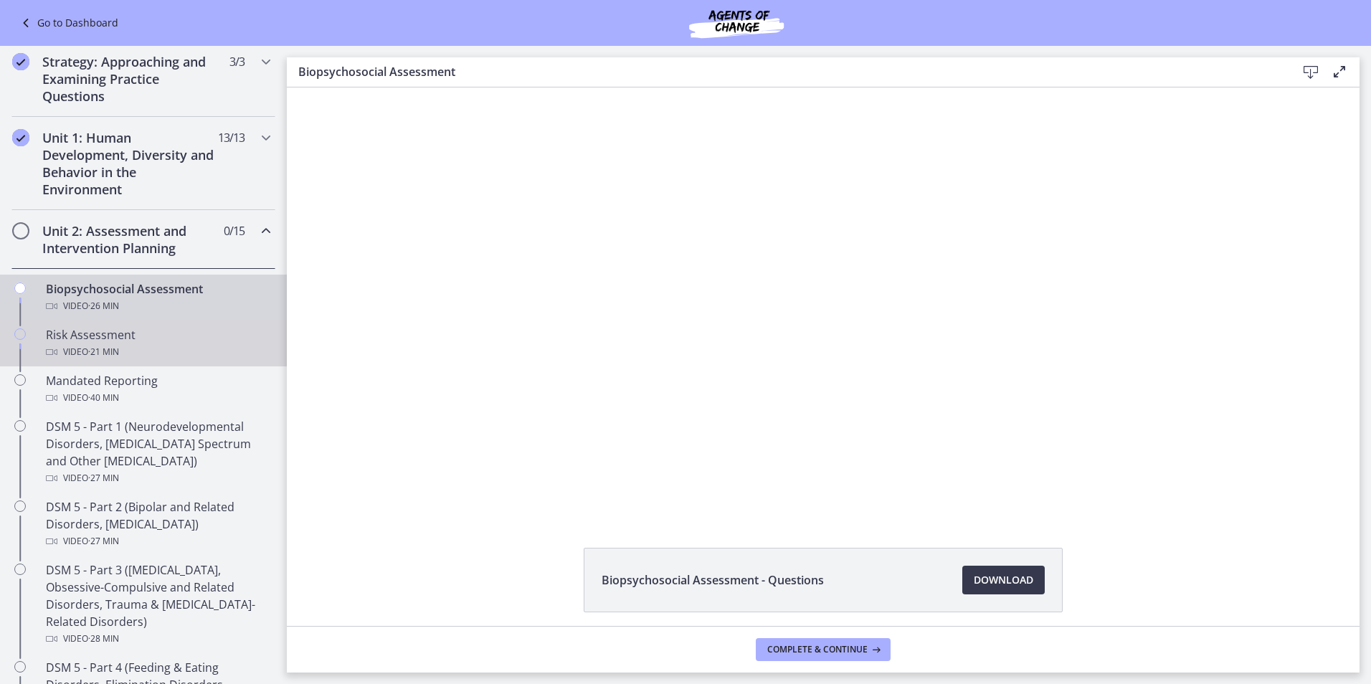
click at [75, 340] on div "Risk Assessment Video · 21 min" at bounding box center [158, 343] width 224 height 34
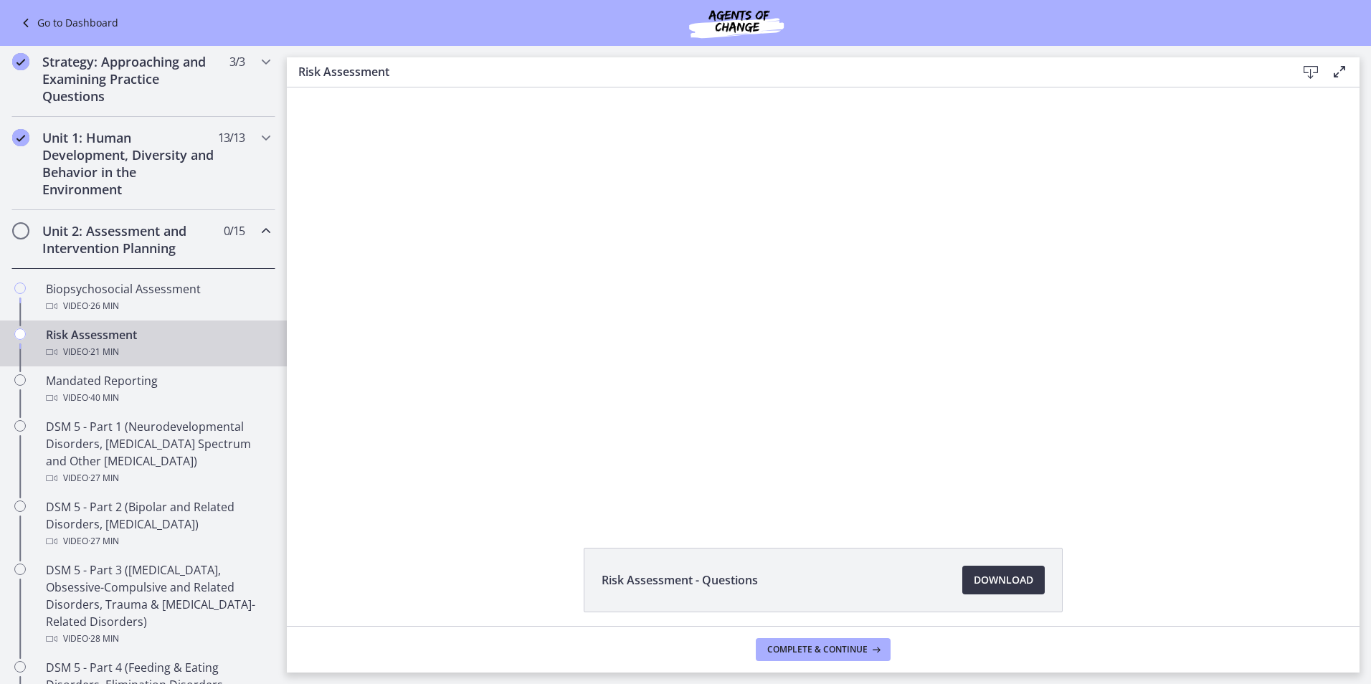
click at [1004, 580] on span "Download Opens in a new window" at bounding box center [1002, 579] width 59 height 17
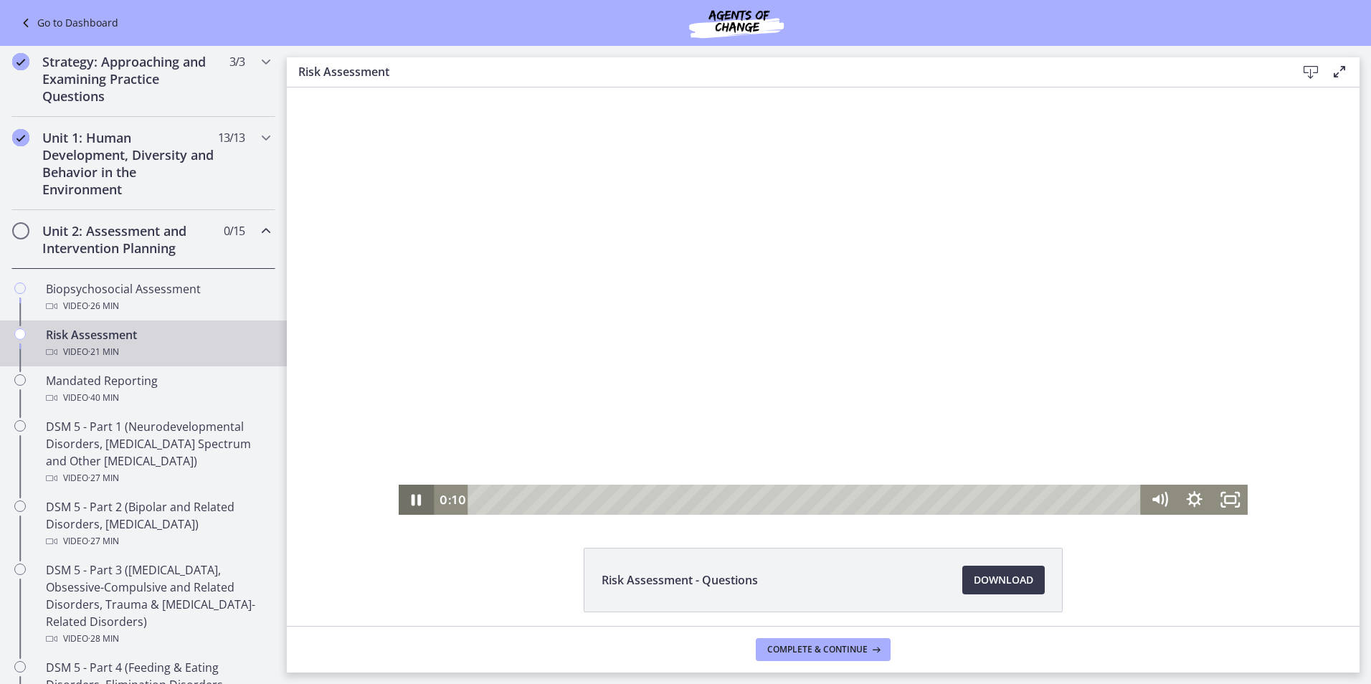
click at [412, 493] on icon "Pause" at bounding box center [416, 500] width 35 height 30
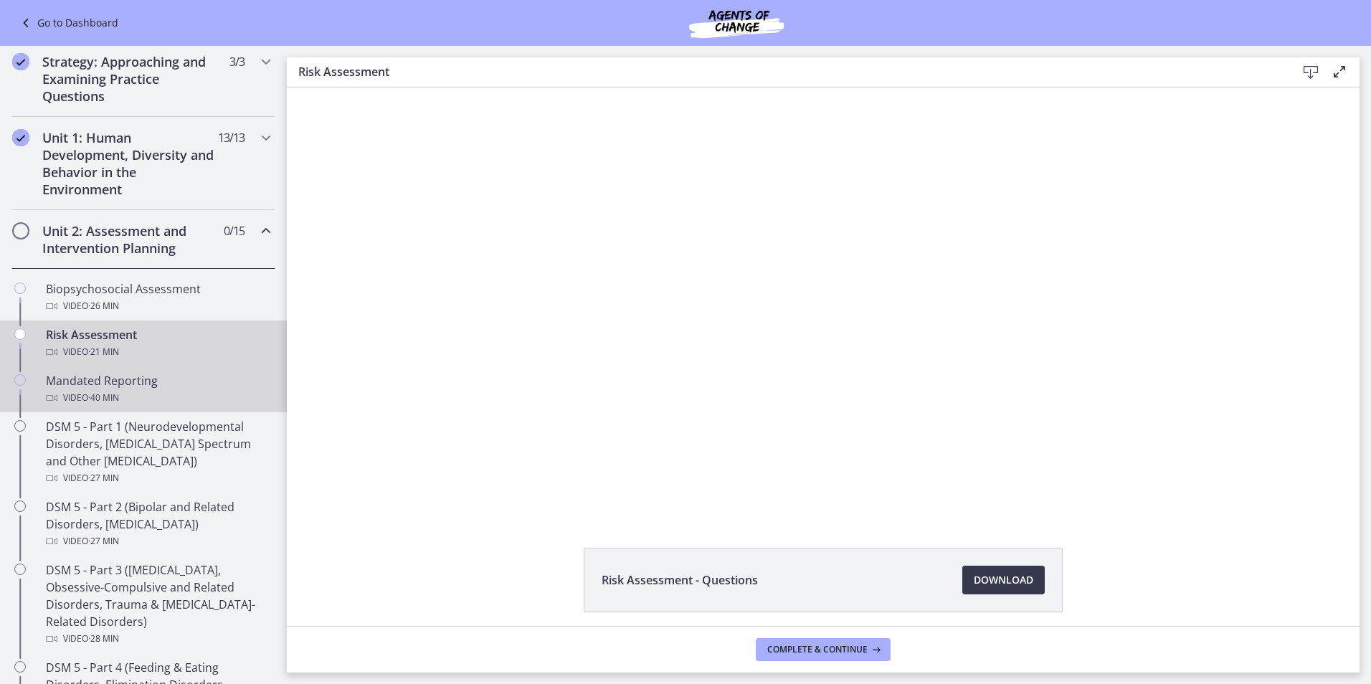
click at [113, 394] on span "· 40 min" at bounding box center [103, 397] width 31 height 17
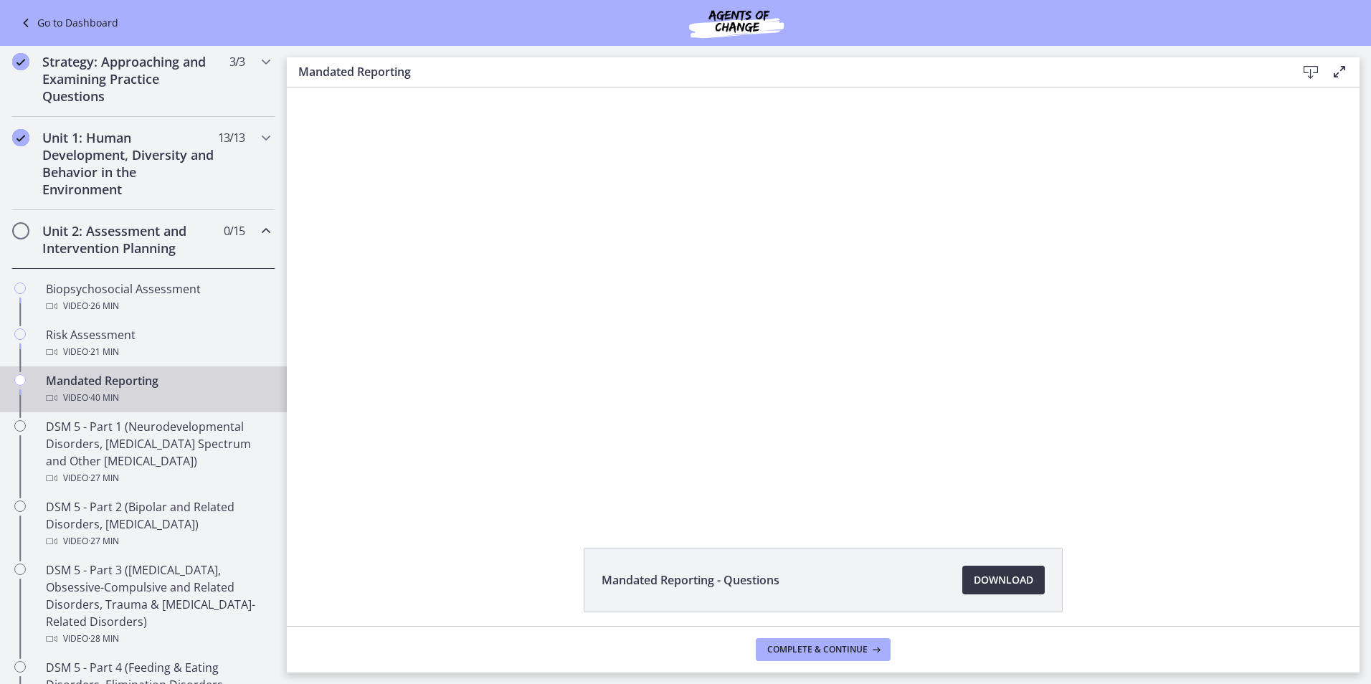
click at [1021, 577] on span "Download Opens in a new window" at bounding box center [1002, 579] width 59 height 17
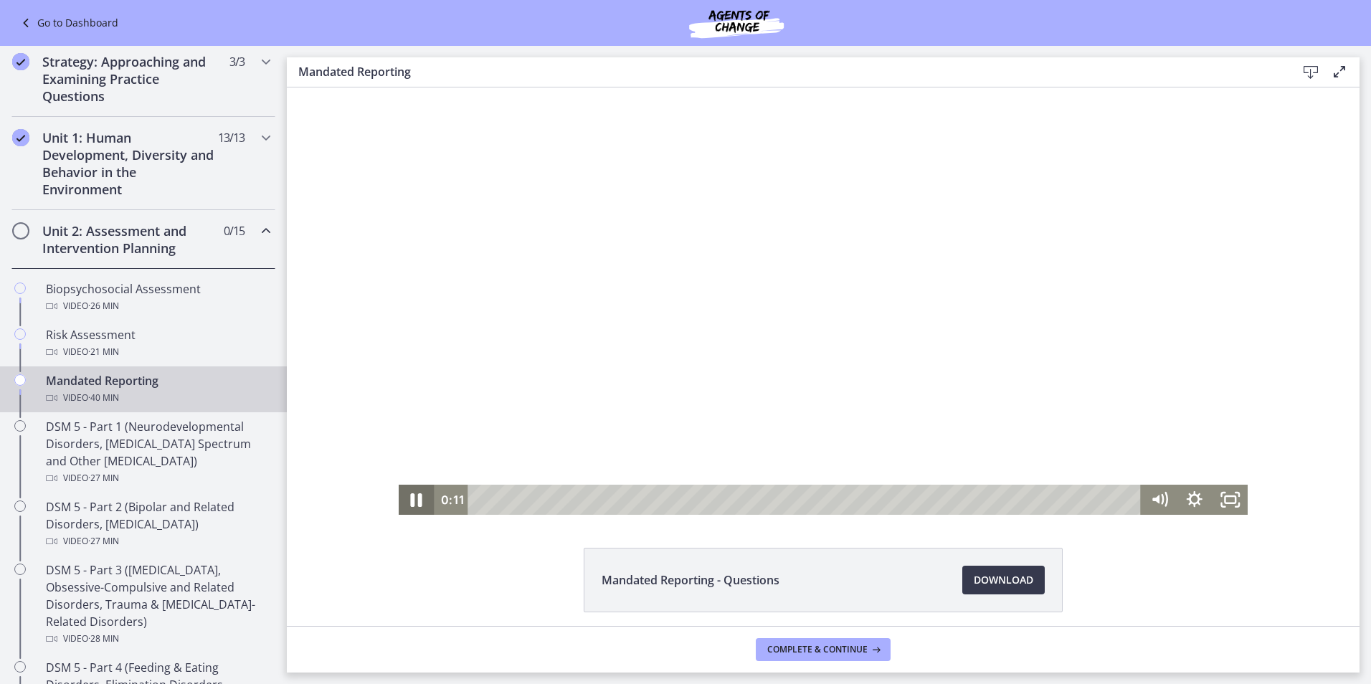
click at [404, 497] on icon "Pause" at bounding box center [416, 500] width 42 height 36
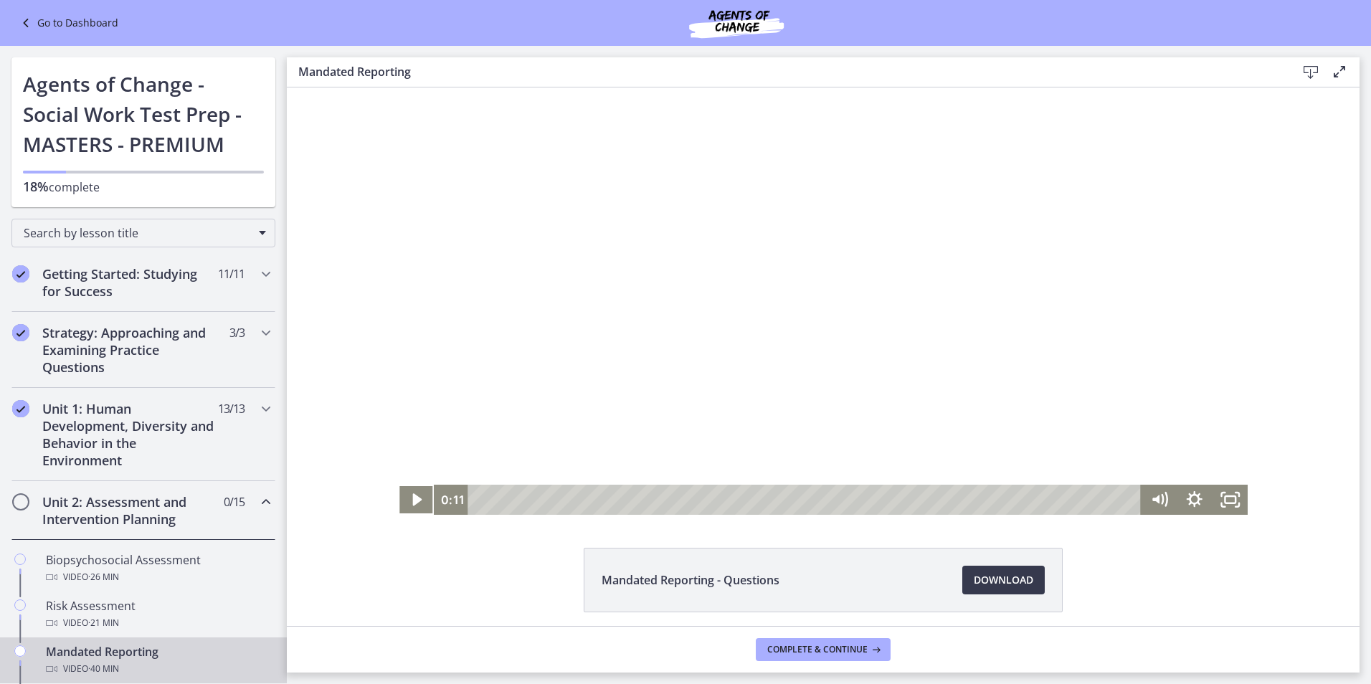
click at [686, 576] on span "Mandated Reporting - Questions" at bounding box center [690, 579] width 178 height 17
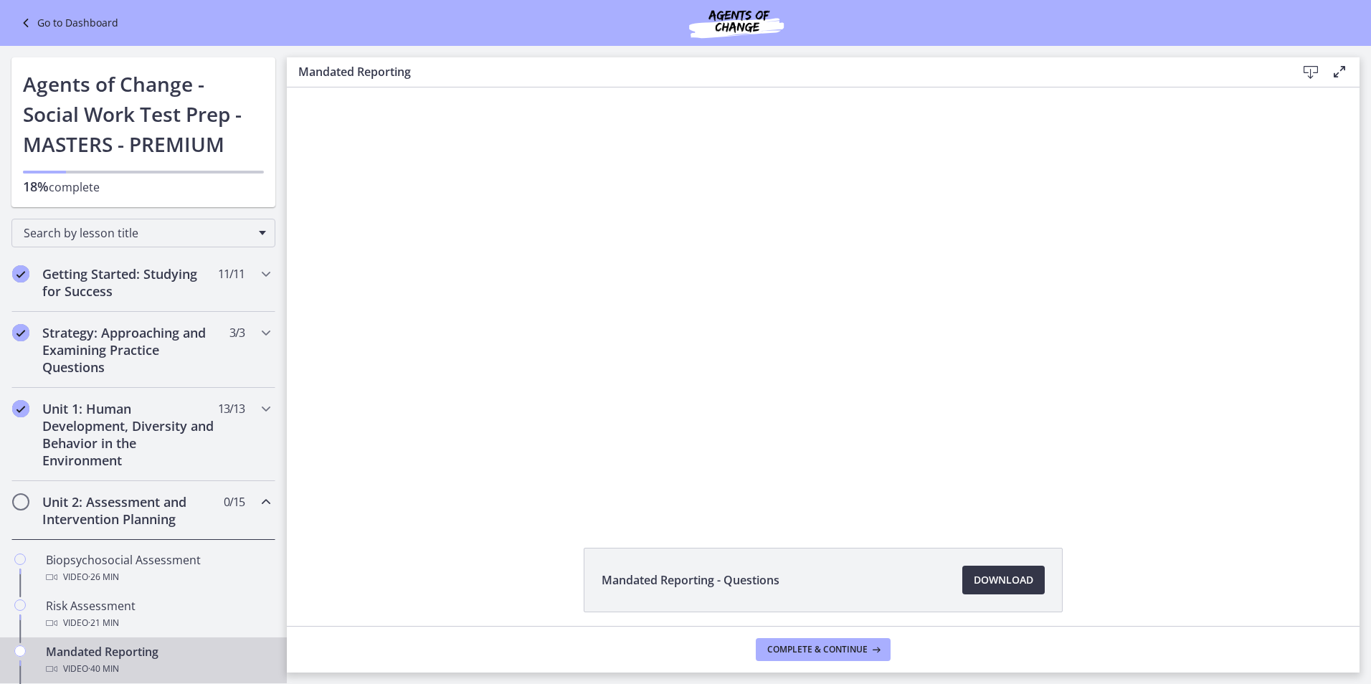
click at [991, 580] on span "Download Opens in a new window" at bounding box center [1002, 579] width 59 height 17
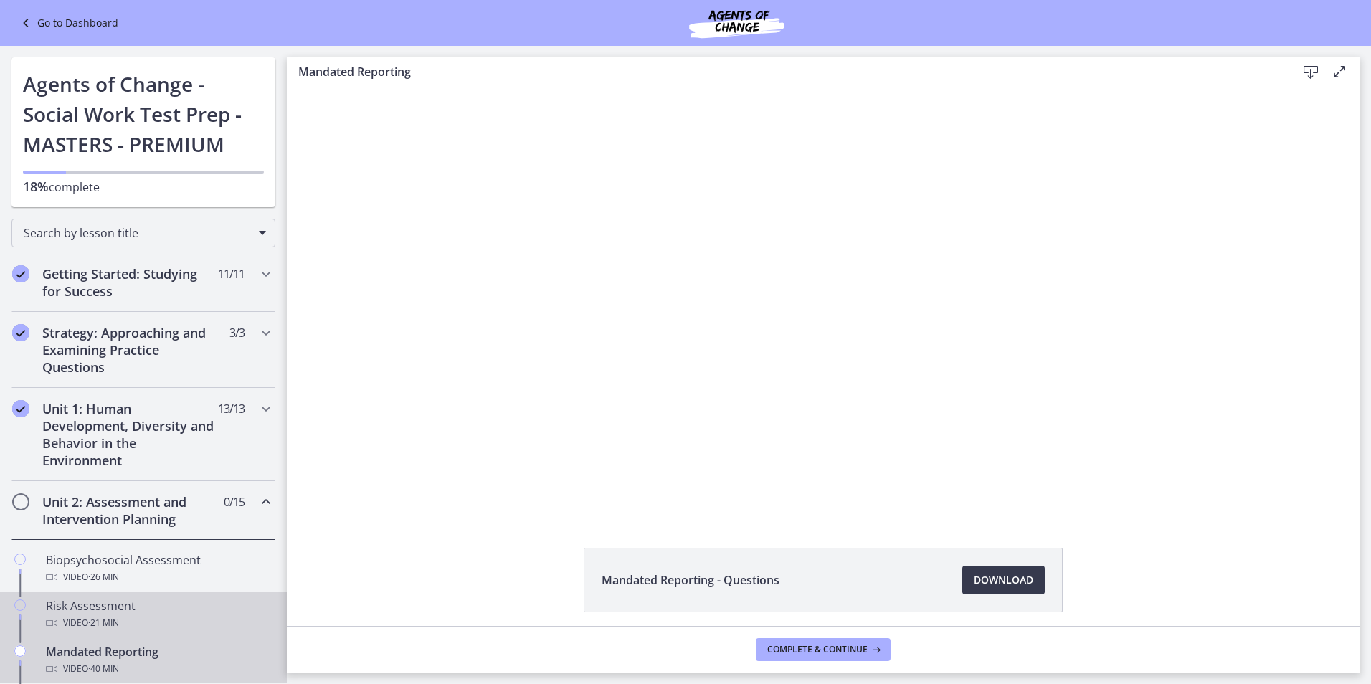
click at [119, 612] on div "Risk Assessment Video · 21 min" at bounding box center [158, 614] width 224 height 34
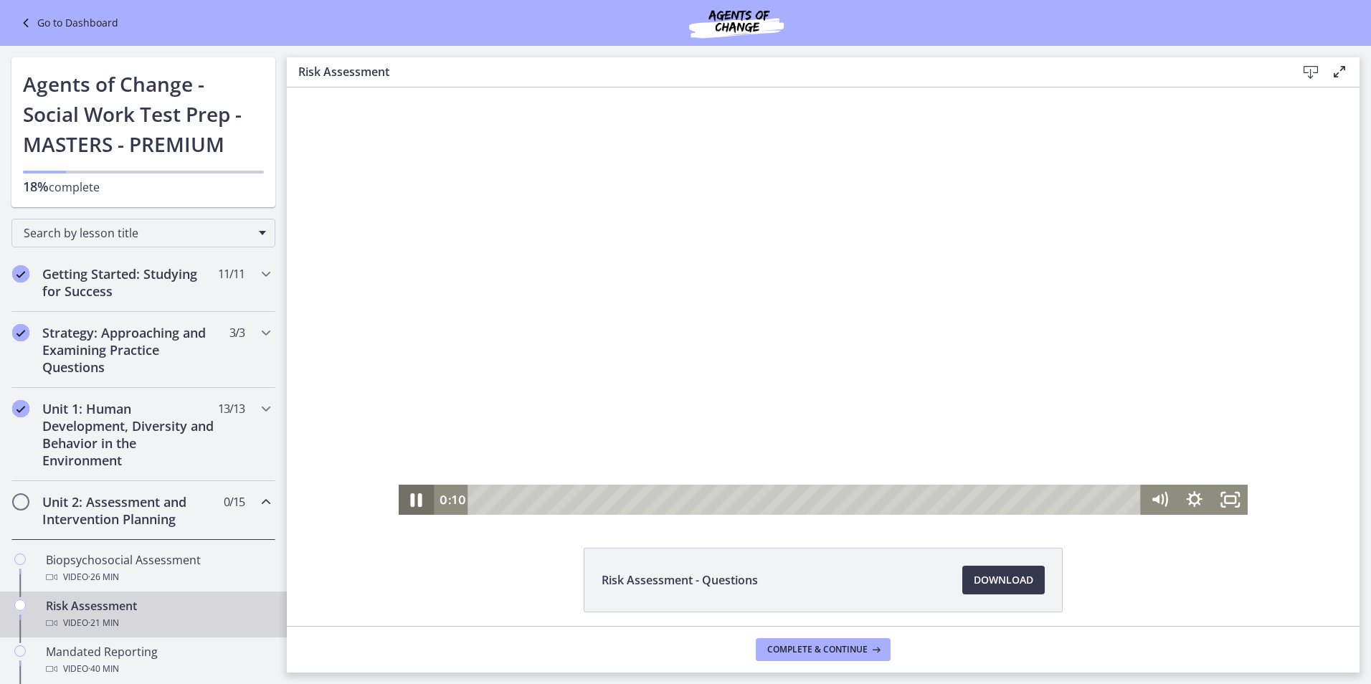
click at [406, 501] on icon "Pause" at bounding box center [416, 500] width 42 height 36
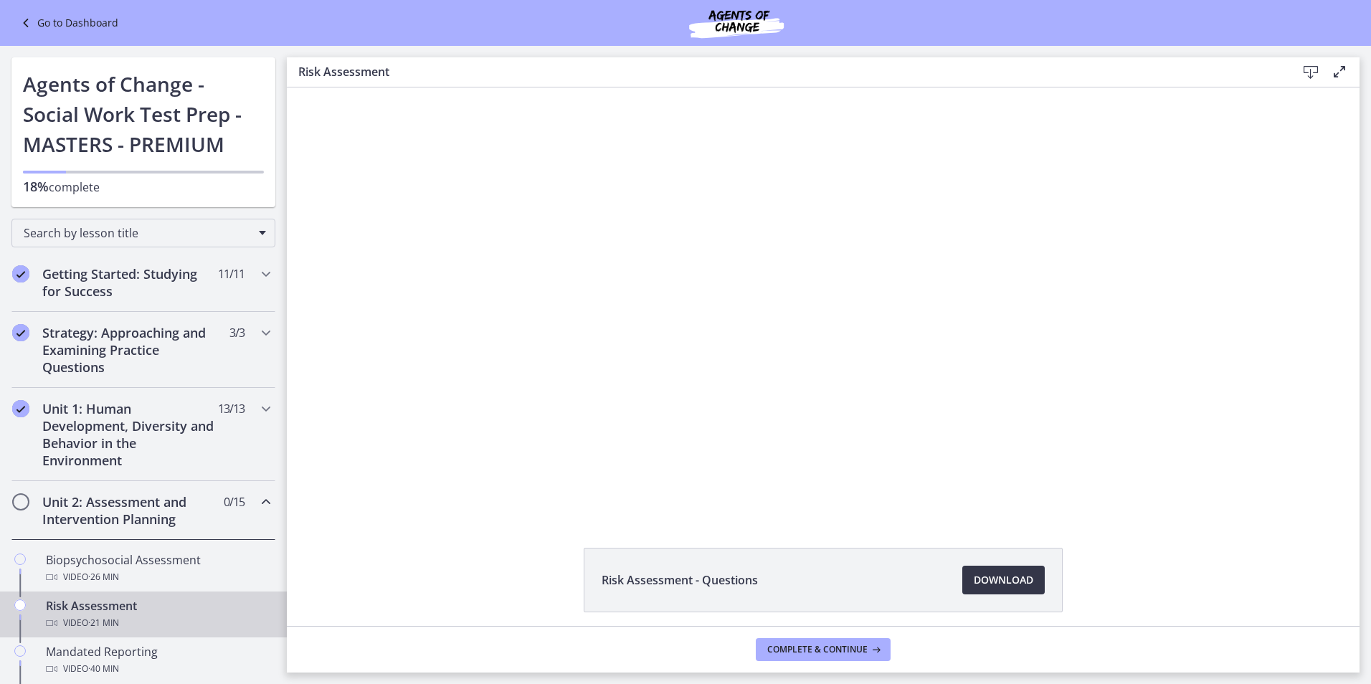
click at [988, 584] on span "Download Opens in a new window" at bounding box center [1002, 579] width 59 height 17
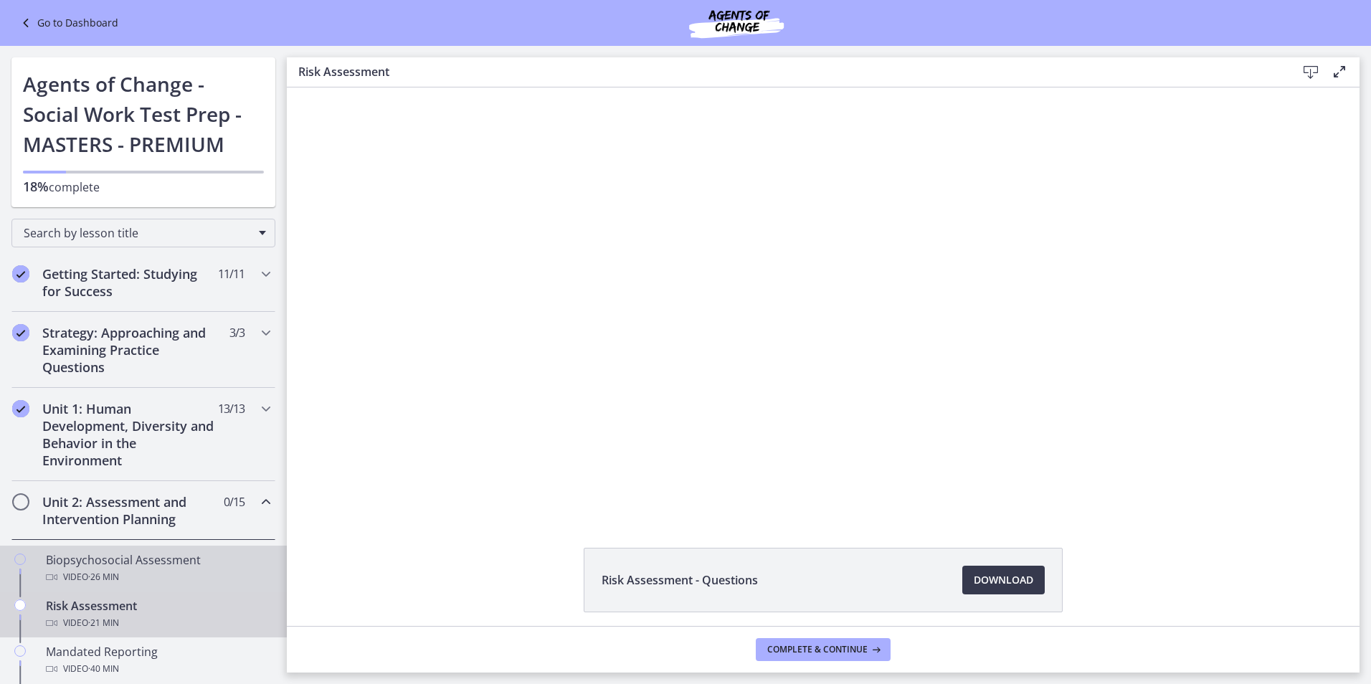
click at [79, 566] on div "Biopsychosocial Assessment Video · 26 min" at bounding box center [158, 568] width 224 height 34
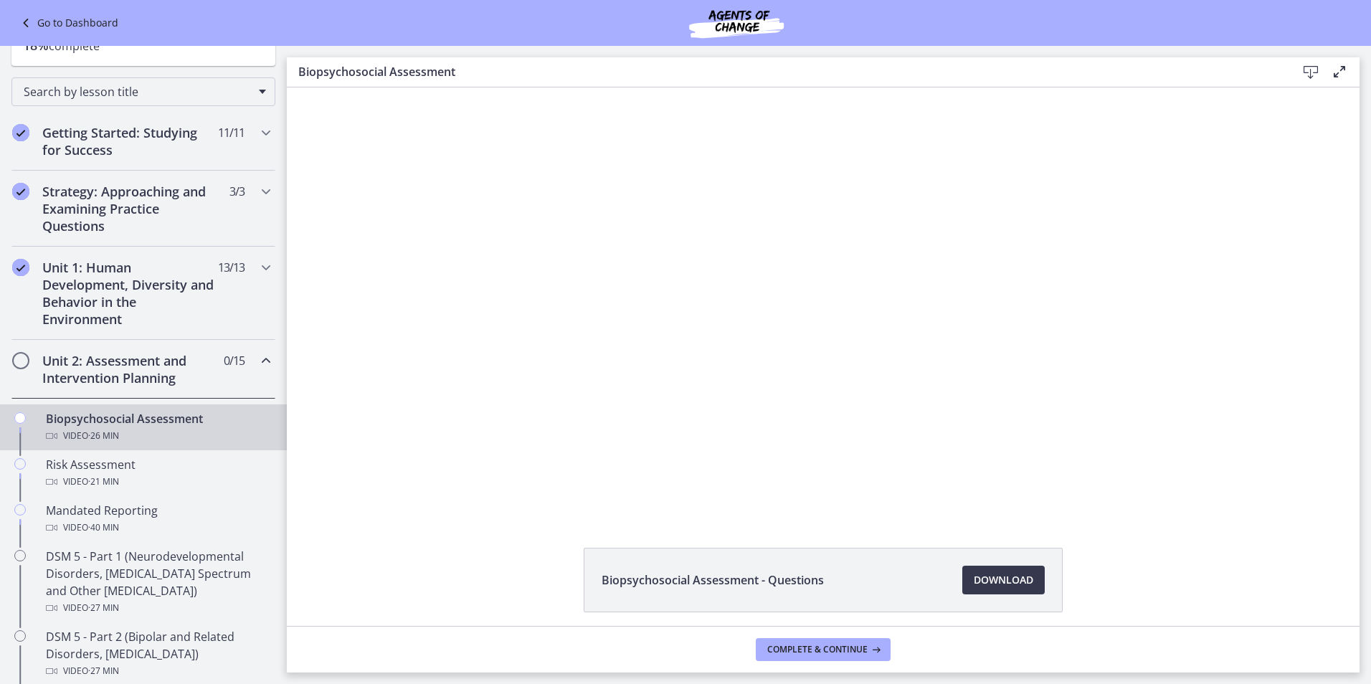
scroll to position [143, 0]
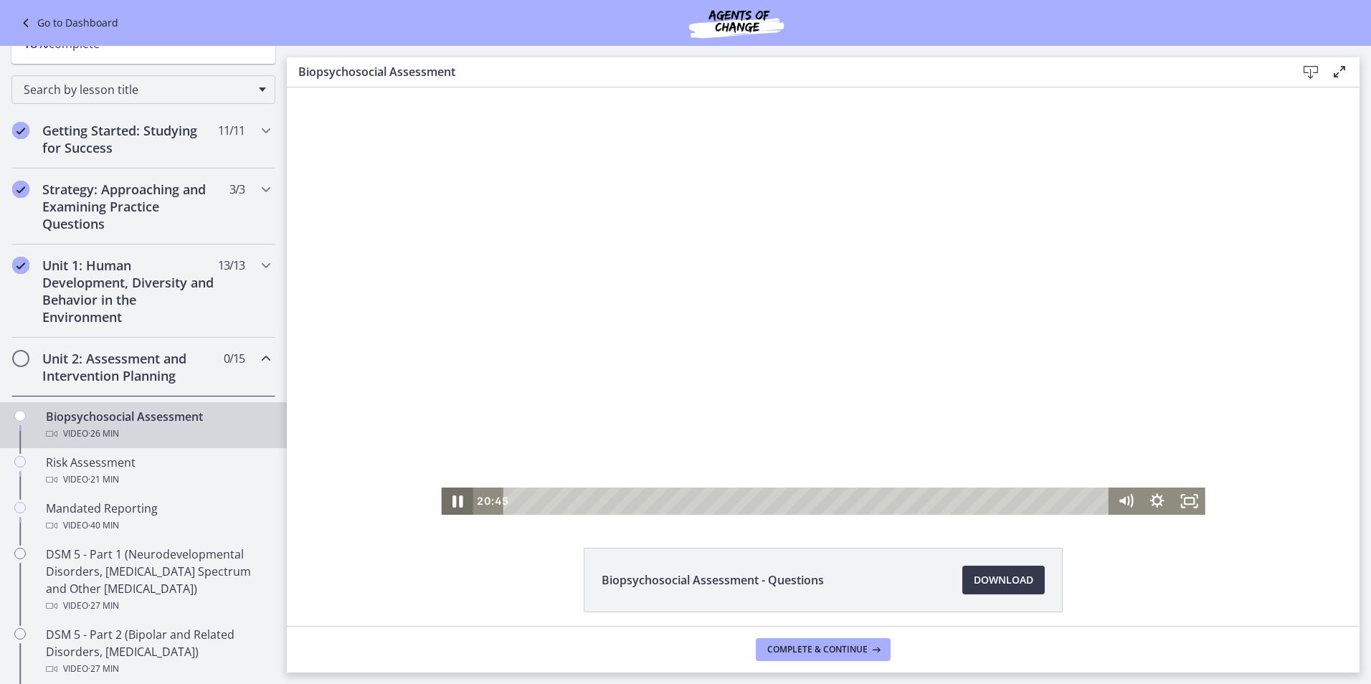
click at [447, 502] on icon "Pause" at bounding box center [457, 501] width 38 height 33
click at [454, 501] on icon "Play Video" at bounding box center [458, 500] width 8 height 11
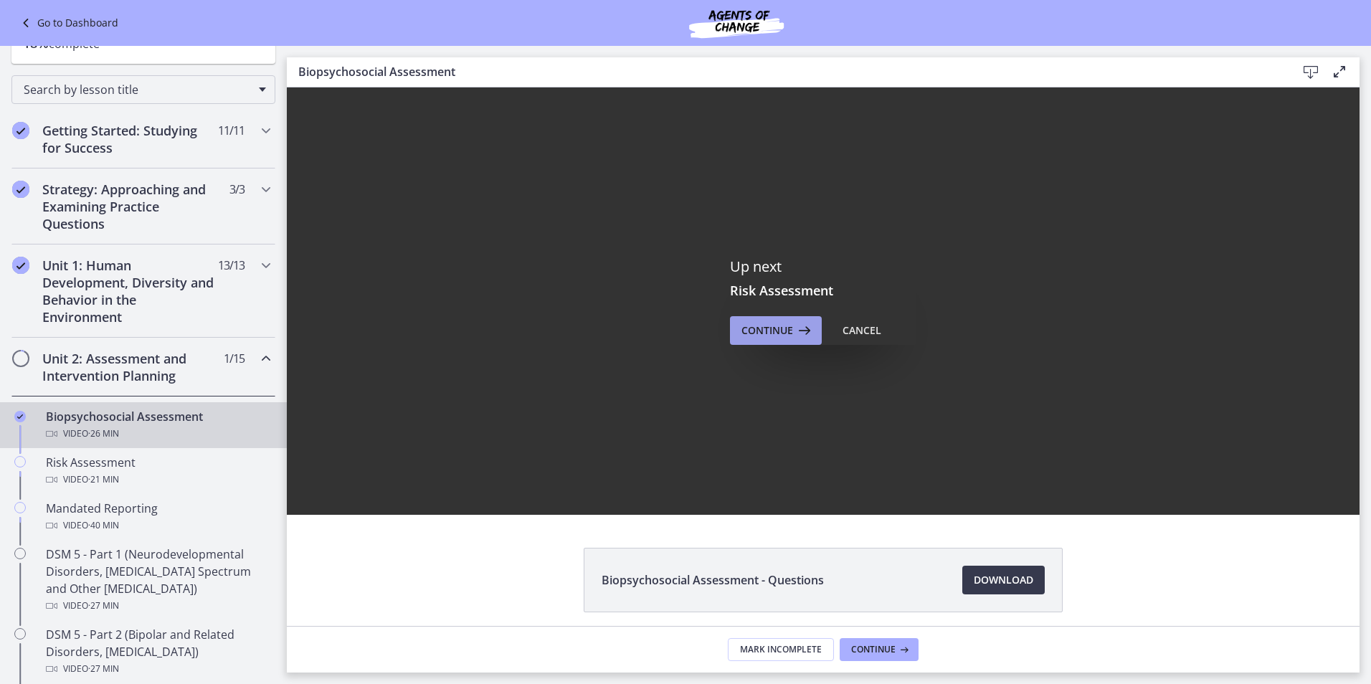
click at [770, 320] on button "Continue" at bounding box center [776, 330] width 92 height 29
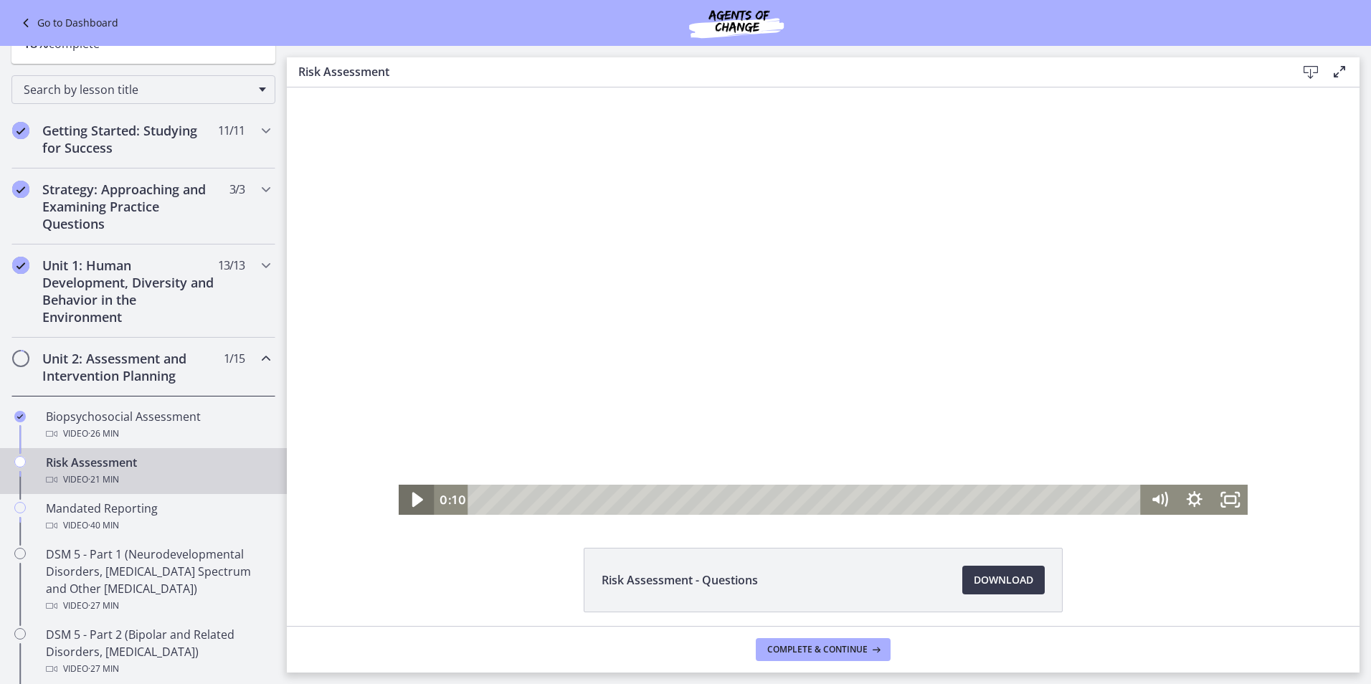
click at [407, 497] on icon "Play Video" at bounding box center [417, 500] width 42 height 36
